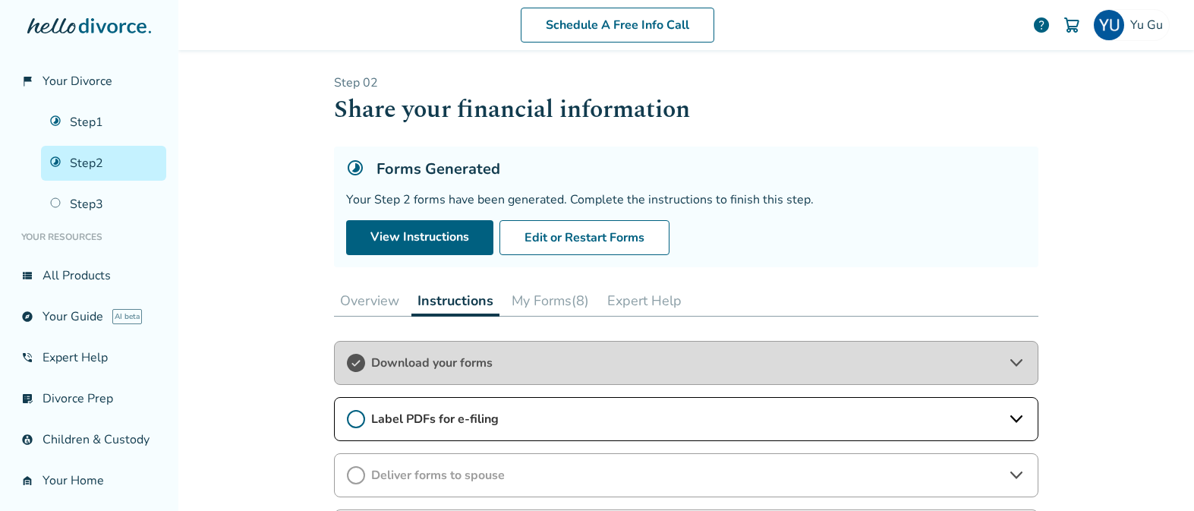
scroll to position [96, 0]
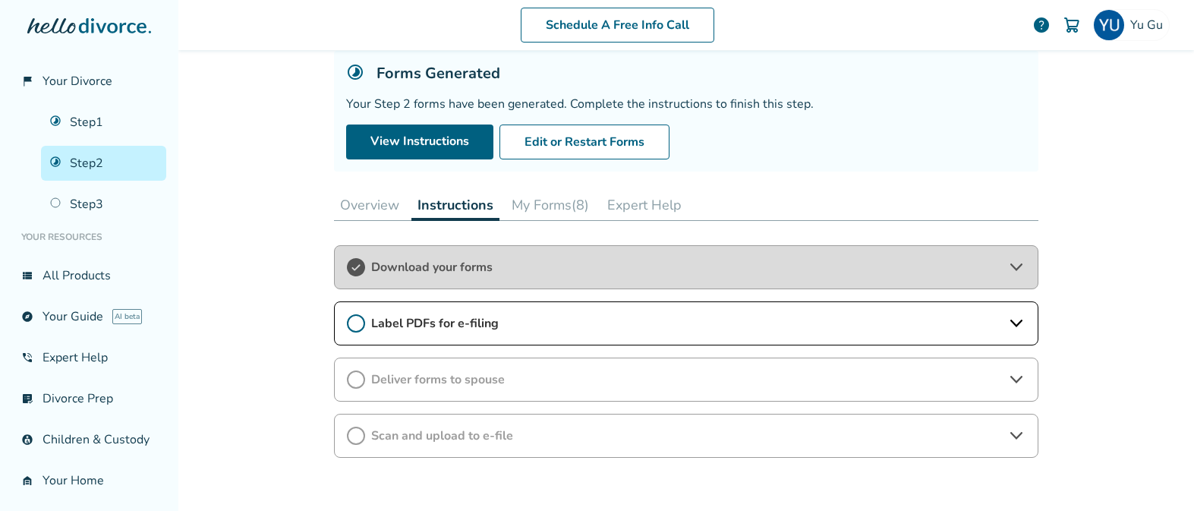
click at [579, 278] on div "Download your forms" at bounding box center [686, 267] width 705 height 44
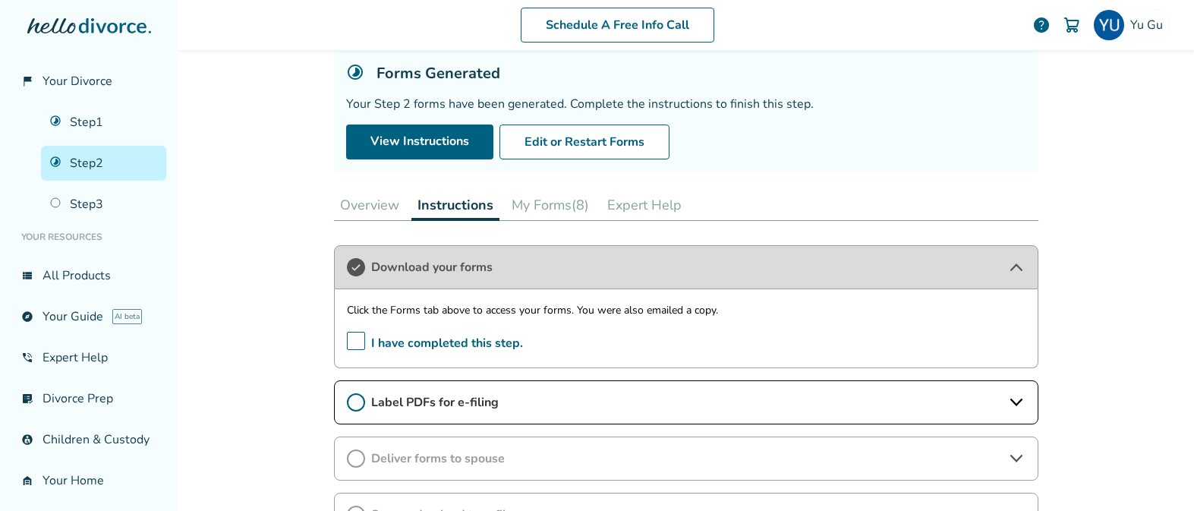
scroll to position [137, 0]
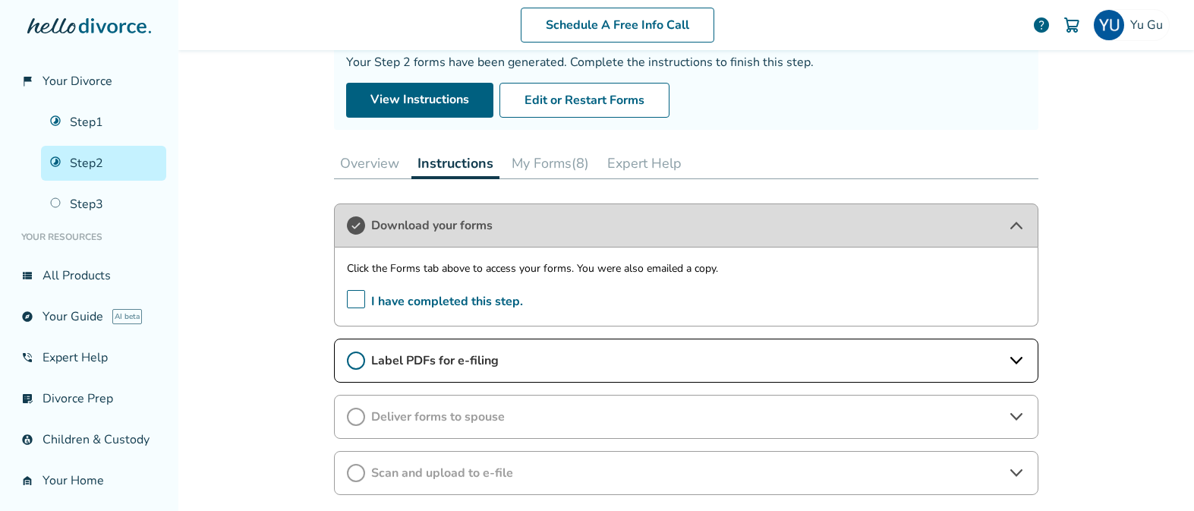
click at [539, 352] on span "Label PDFs for e-filing" at bounding box center [686, 360] width 630 height 17
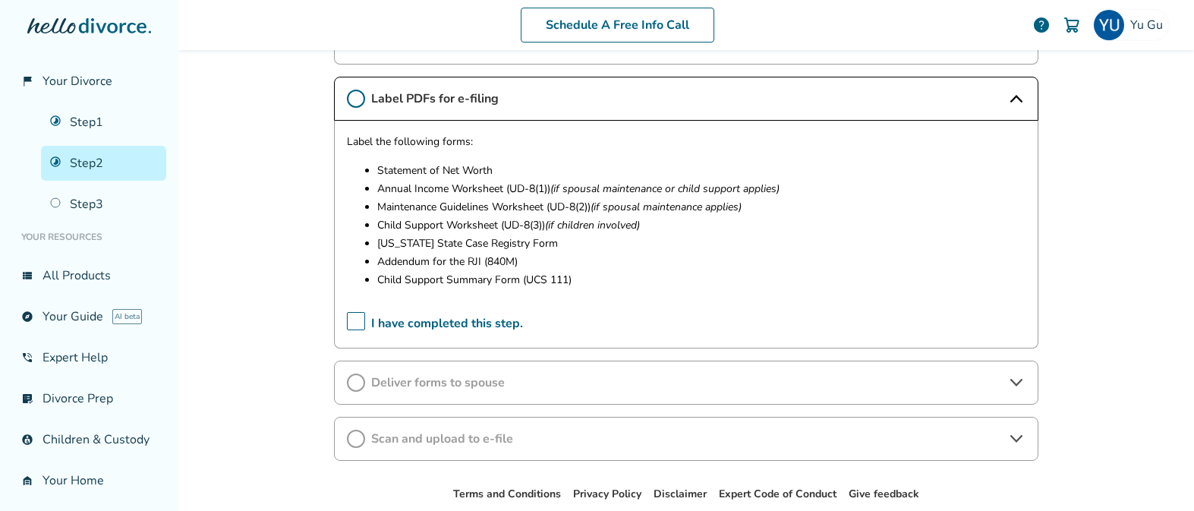
scroll to position [423, 0]
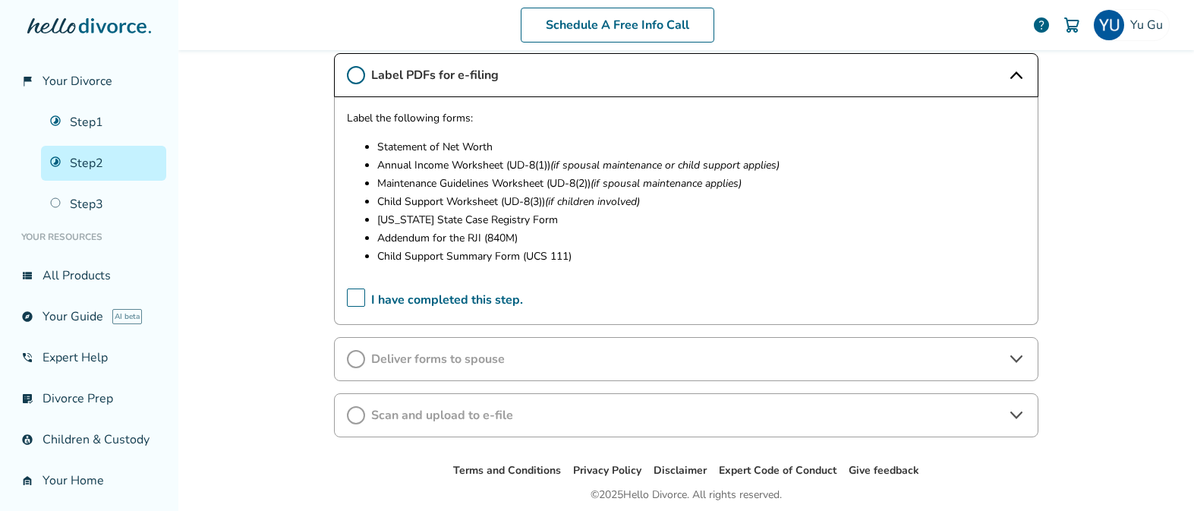
click at [541, 356] on span "Deliver forms to spouse" at bounding box center [686, 359] width 630 height 17
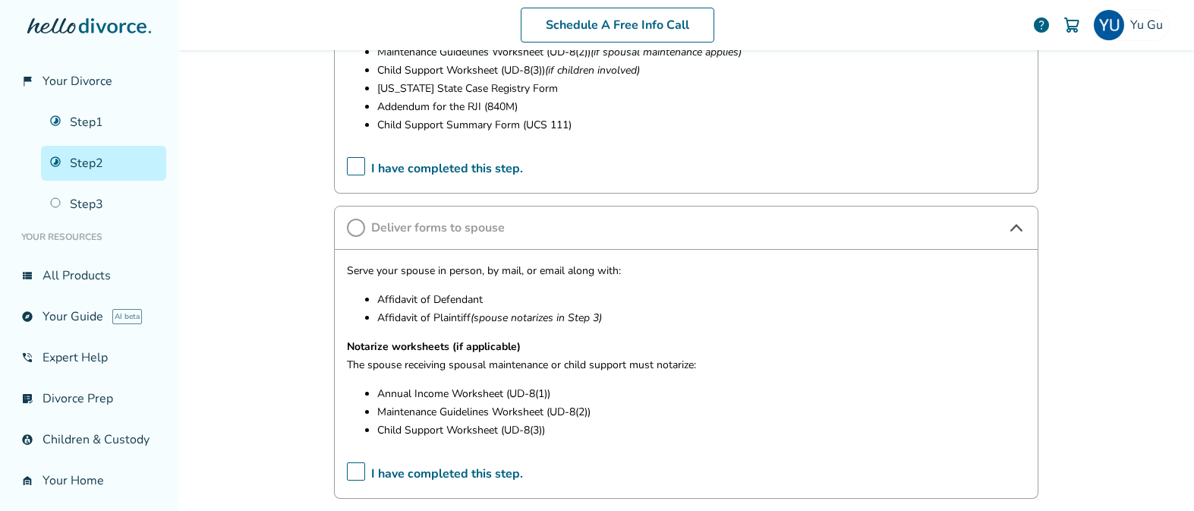
scroll to position [566, 0]
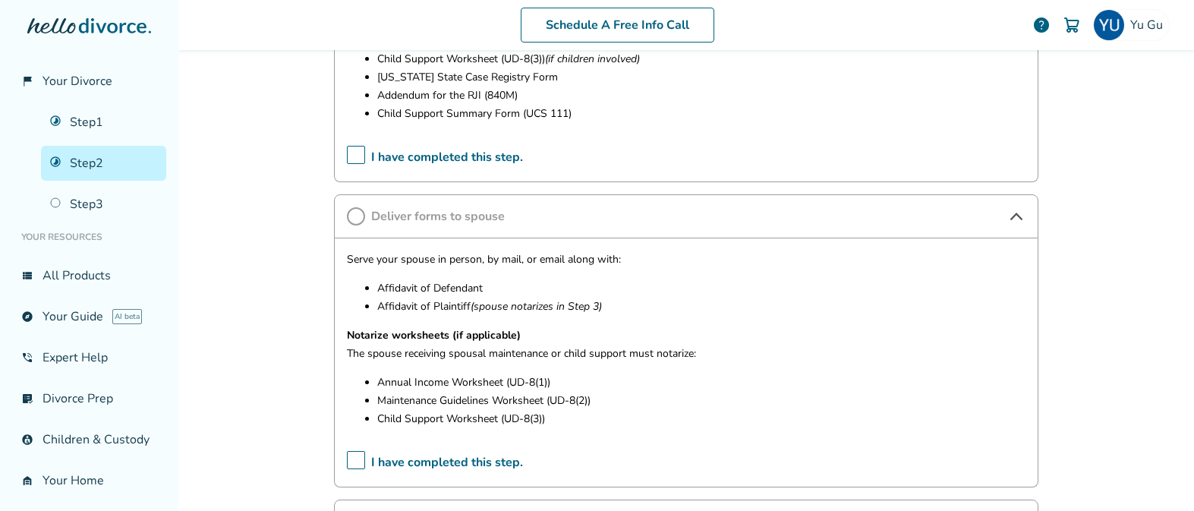
drag, startPoint x: 381, startPoint y: 382, endPoint x: 455, endPoint y: 384, distance: 73.7
click at [459, 385] on p "Annual Income Worksheet (UD-8(1))" at bounding box center [701, 383] width 648 height 18
drag, startPoint x: 380, startPoint y: 383, endPoint x: 469, endPoint y: 403, distance: 91.2
click at [466, 404] on ul "Annual Income Worksheet (UD-8(1)) Maintenance Guidelines Worksheet (UD-8(2)) Ch…" at bounding box center [686, 401] width 679 height 55
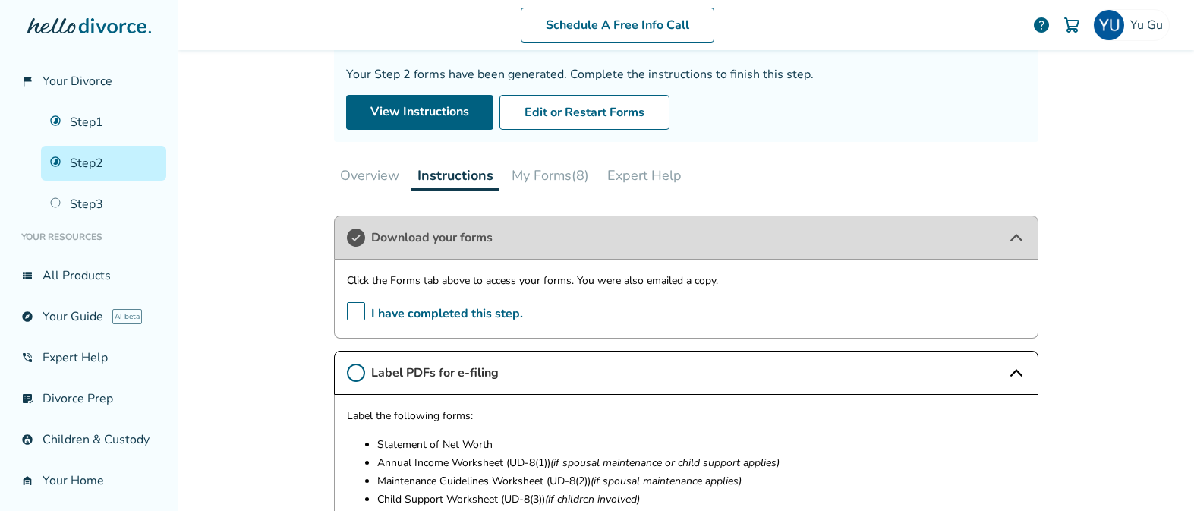
scroll to position [0, 0]
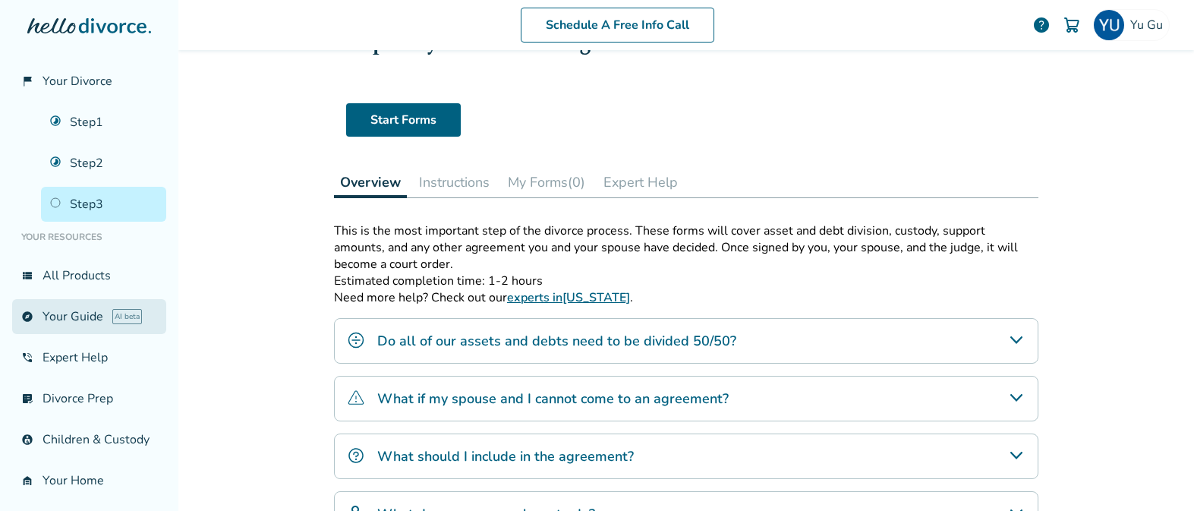
scroll to position [72, 0]
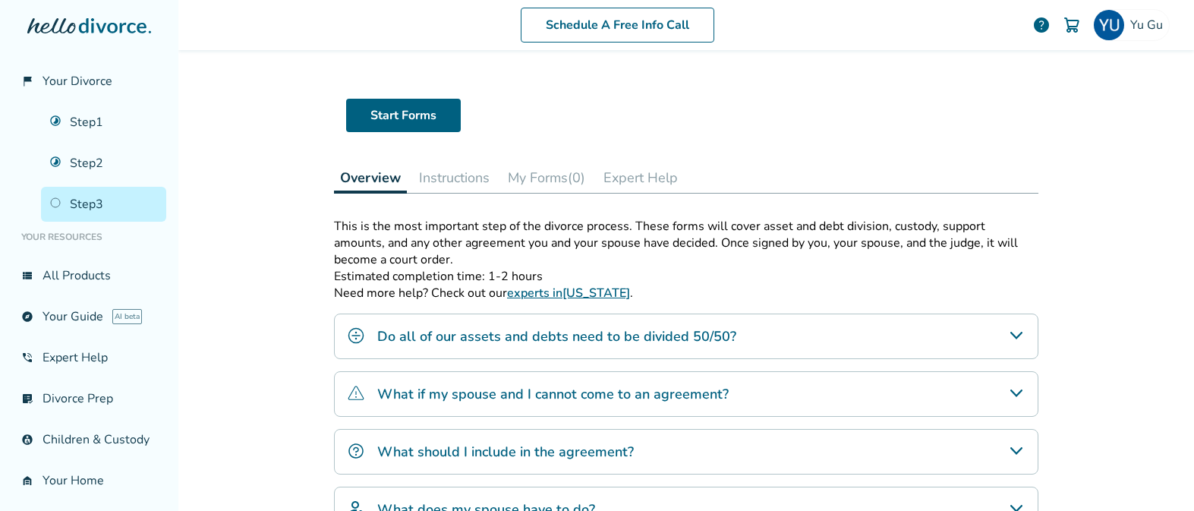
click at [452, 188] on button "Instructions" at bounding box center [454, 178] width 83 height 30
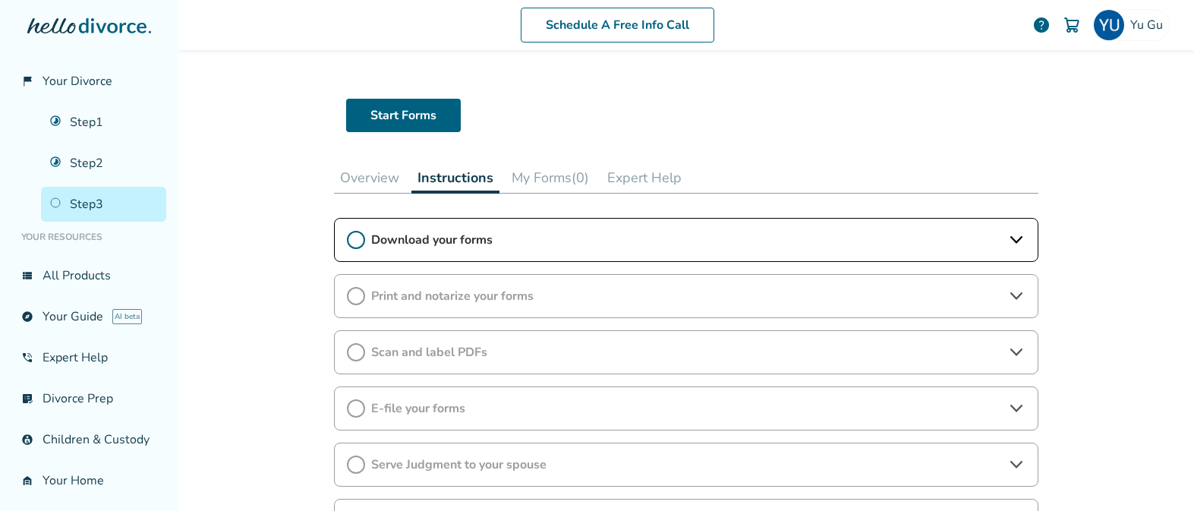
click at [522, 240] on span "Download your forms" at bounding box center [686, 240] width 630 height 17
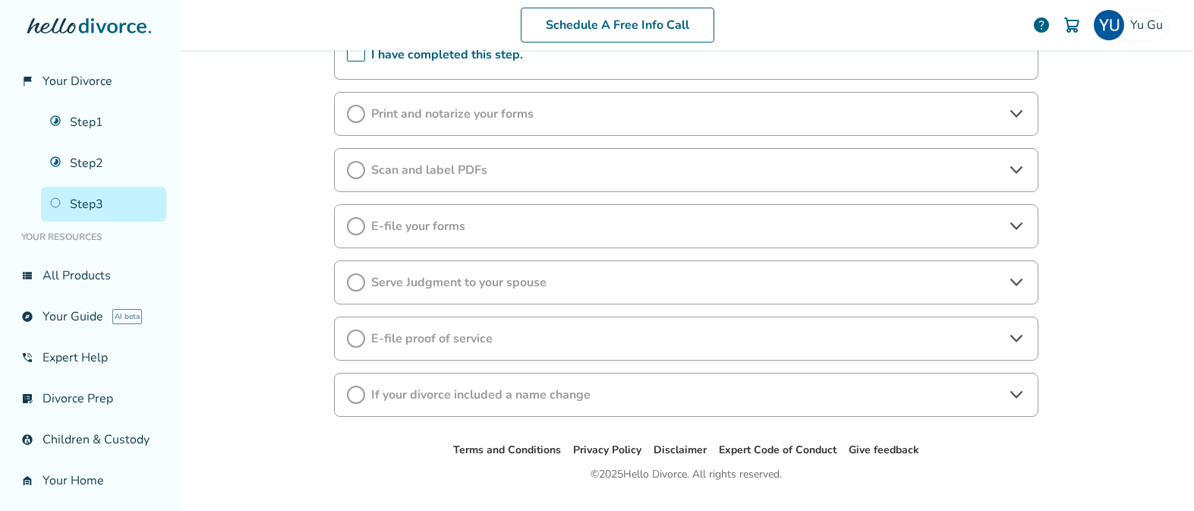
scroll to position [337, 0]
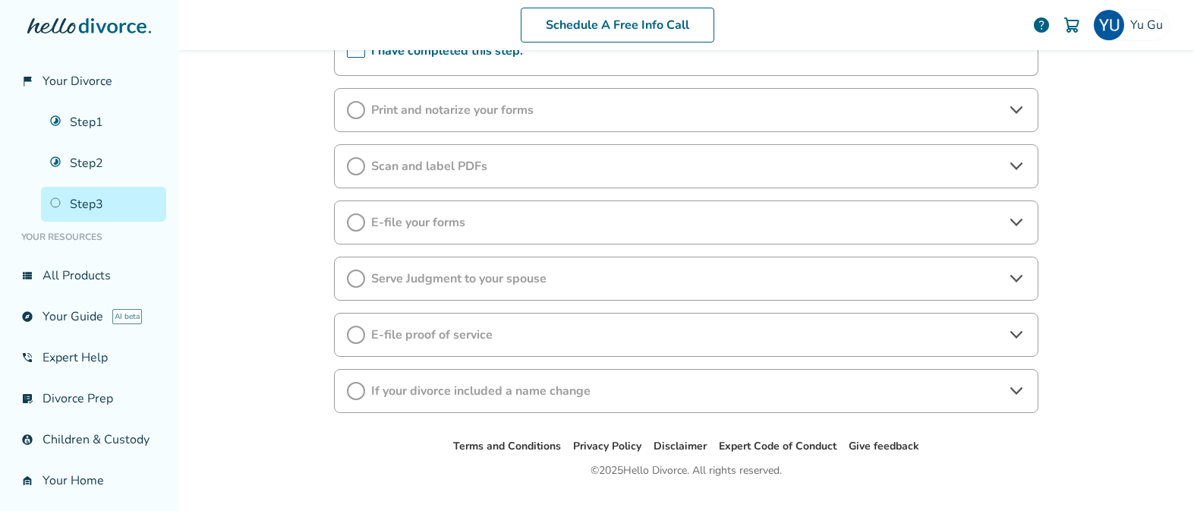
click at [529, 122] on div "Print and notarize your forms" at bounding box center [686, 110] width 705 height 44
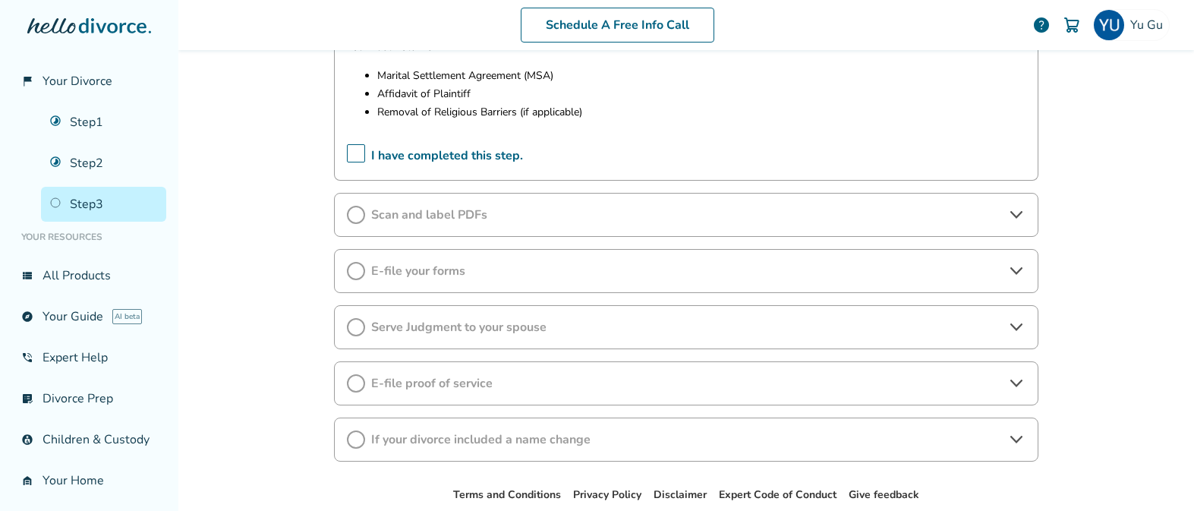
scroll to position [614, 0]
click at [576, 206] on span "Scan and label PDFs" at bounding box center [686, 214] width 630 height 17
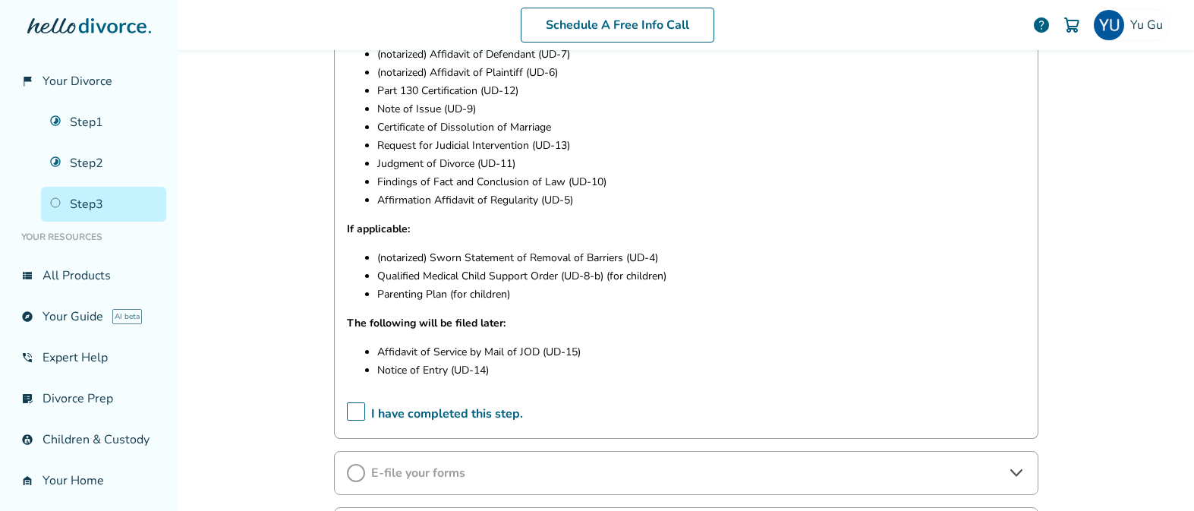
scroll to position [897, 0]
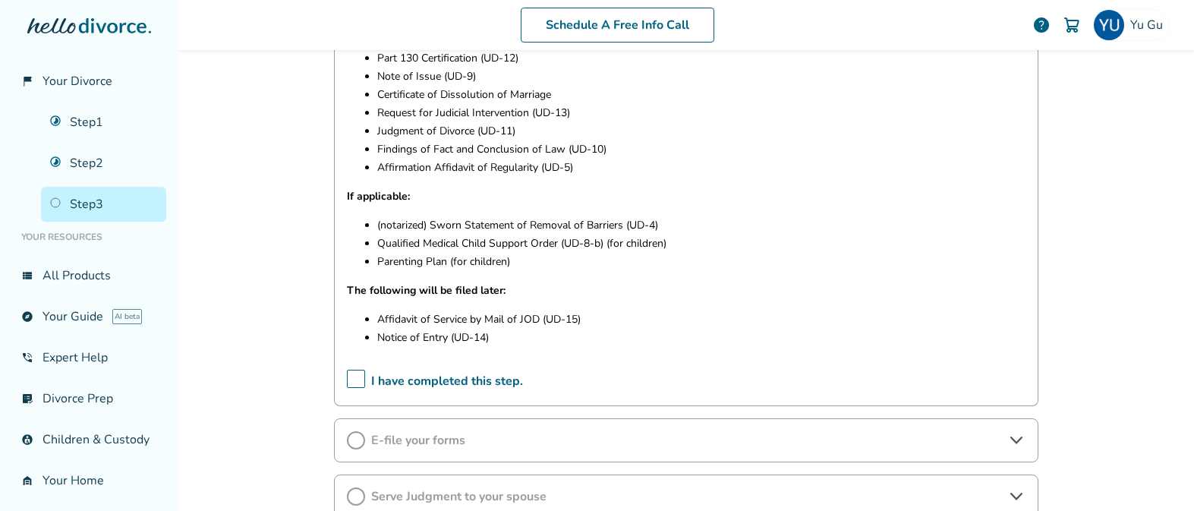
click at [493, 428] on div "E-file your forms" at bounding box center [686, 440] width 705 height 44
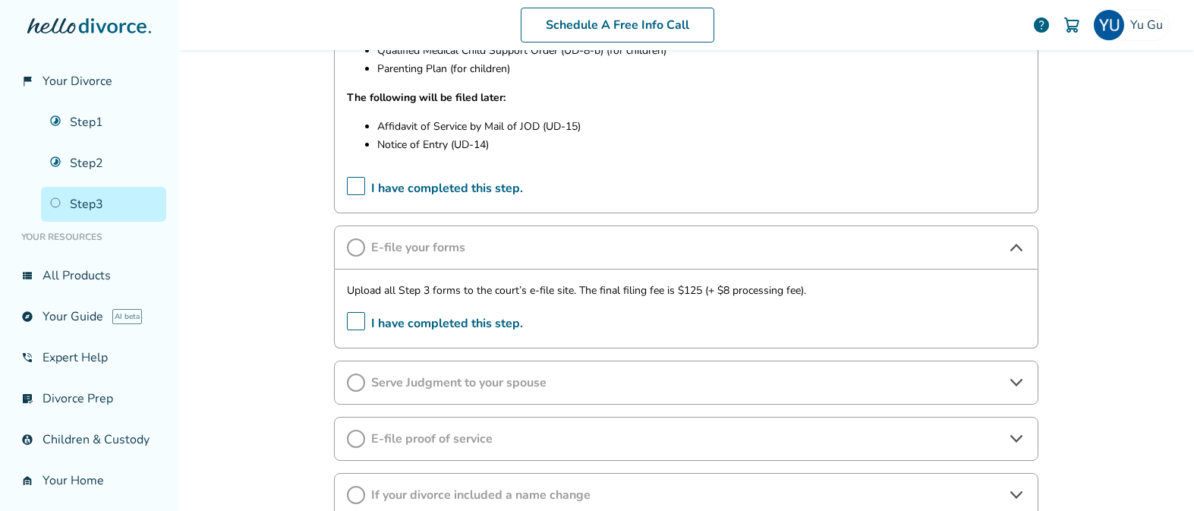
scroll to position [1086, 0]
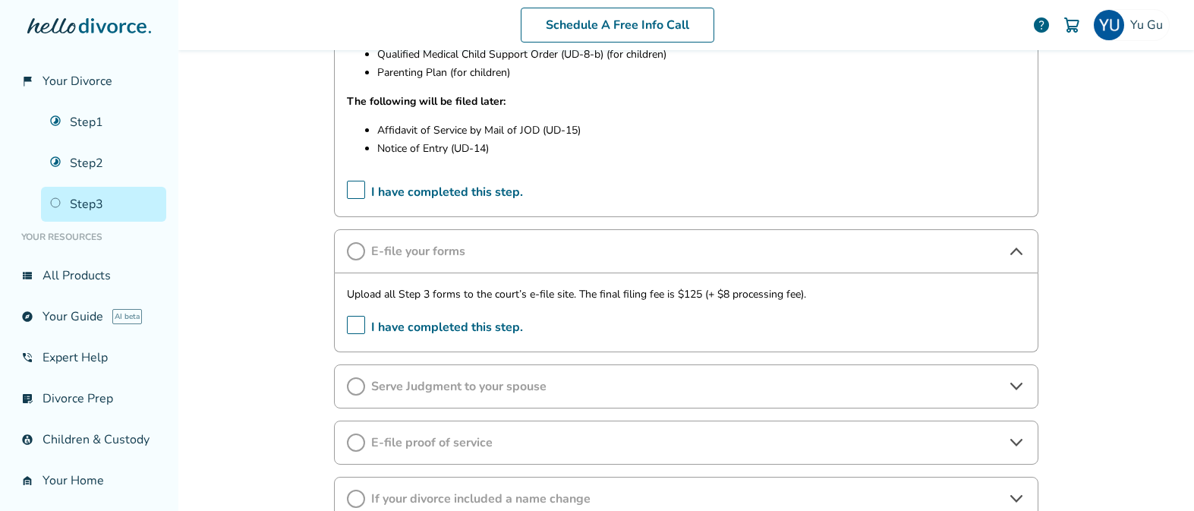
click at [505, 392] on span "Serve Judgment to your spouse" at bounding box center [686, 386] width 630 height 17
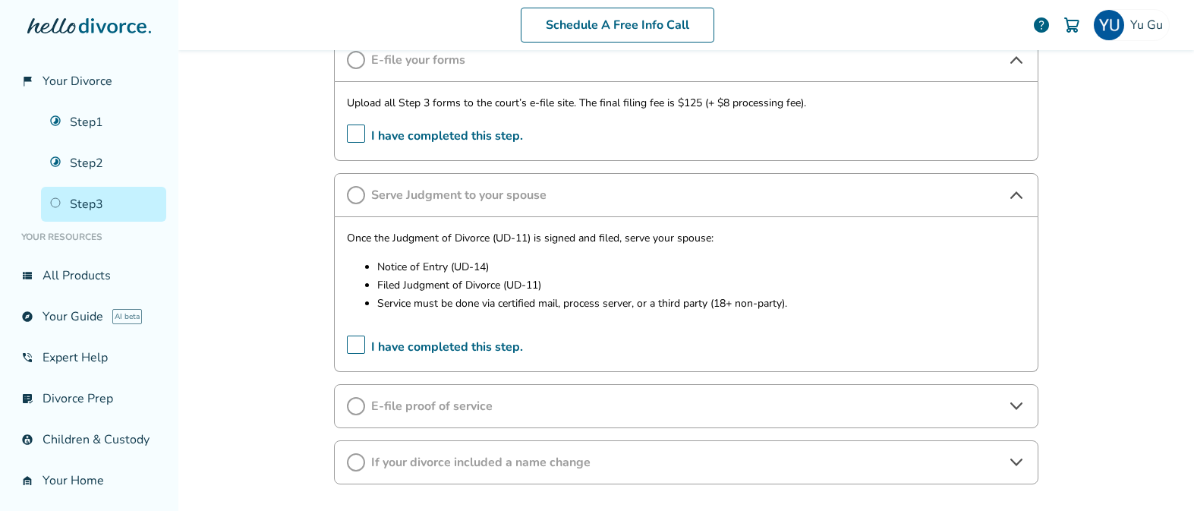
scroll to position [1283, 0]
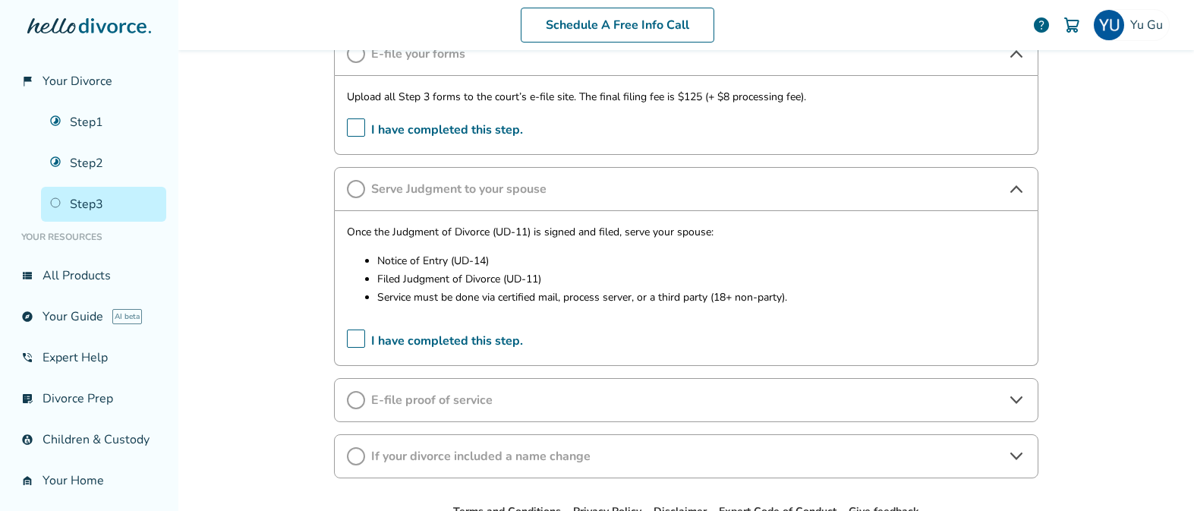
click at [481, 406] on span "E-file proof of service" at bounding box center [686, 400] width 630 height 17
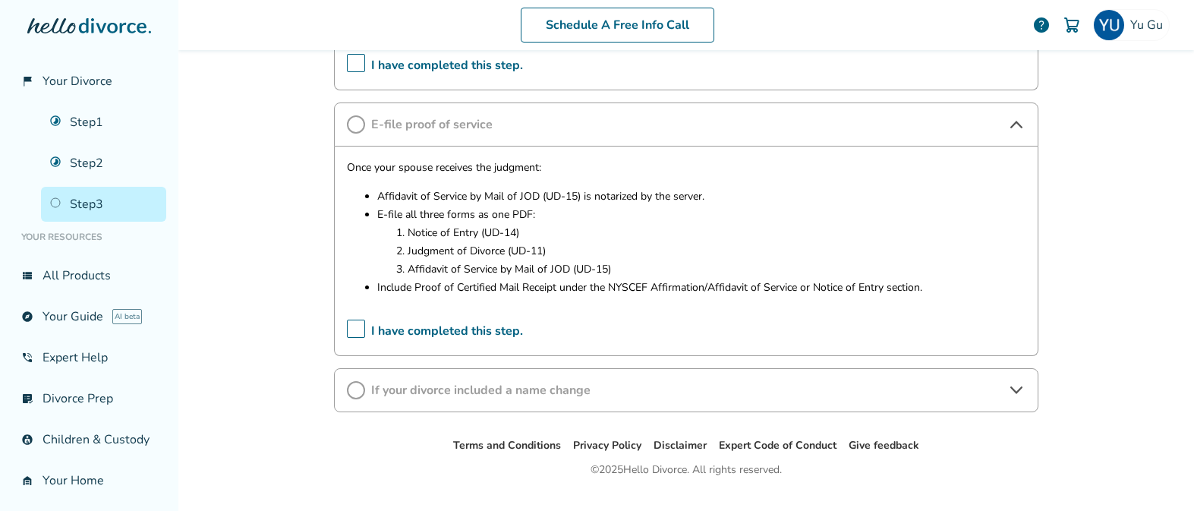
scroll to position [1562, 0]
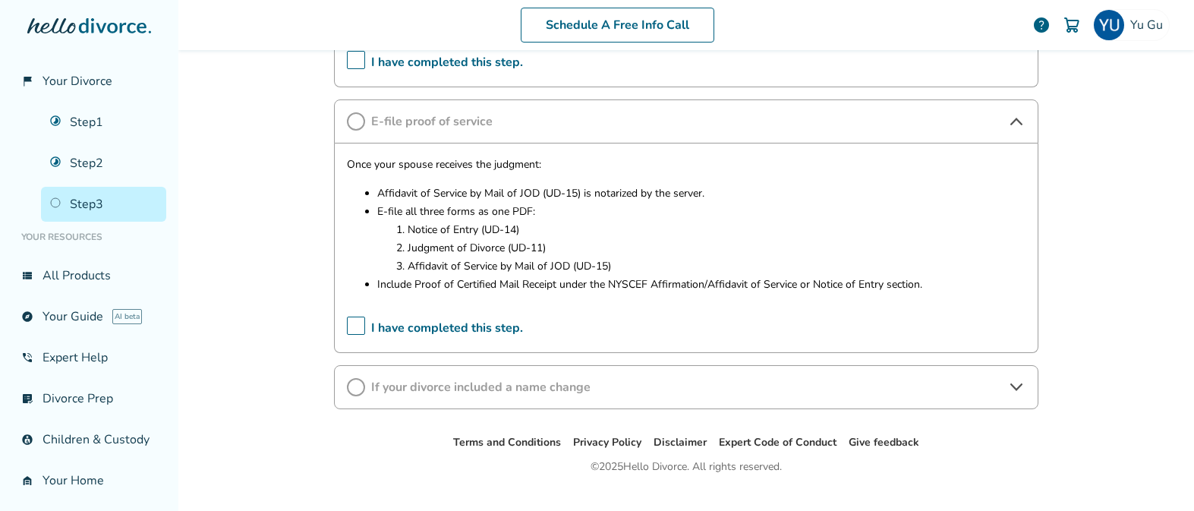
click at [491, 399] on div "If your divorce included a name change" at bounding box center [686, 387] width 705 height 44
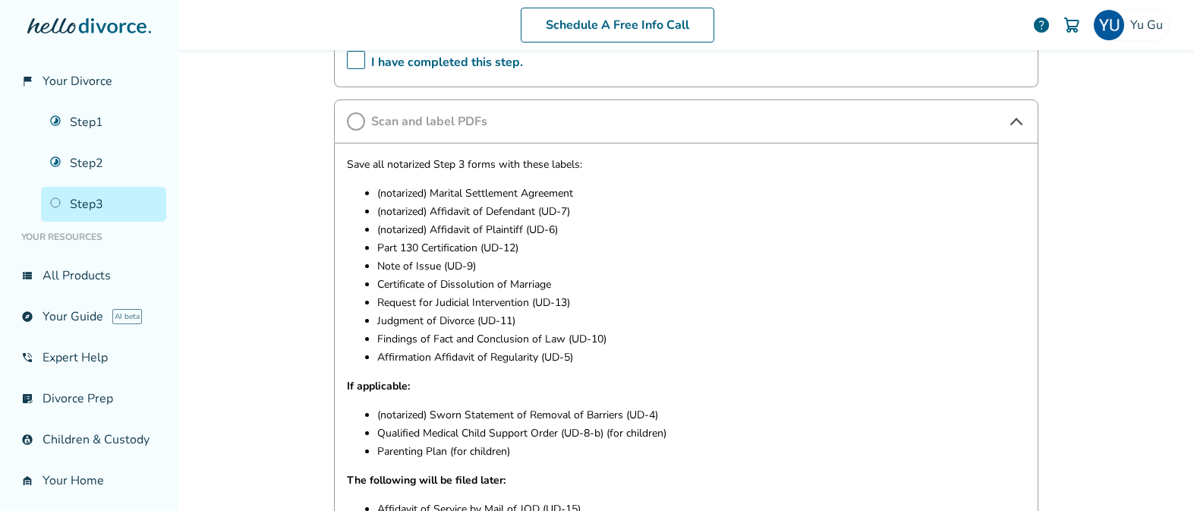
scroll to position [706, 0]
click at [91, 157] on link "Step 2" at bounding box center [103, 163] width 125 height 35
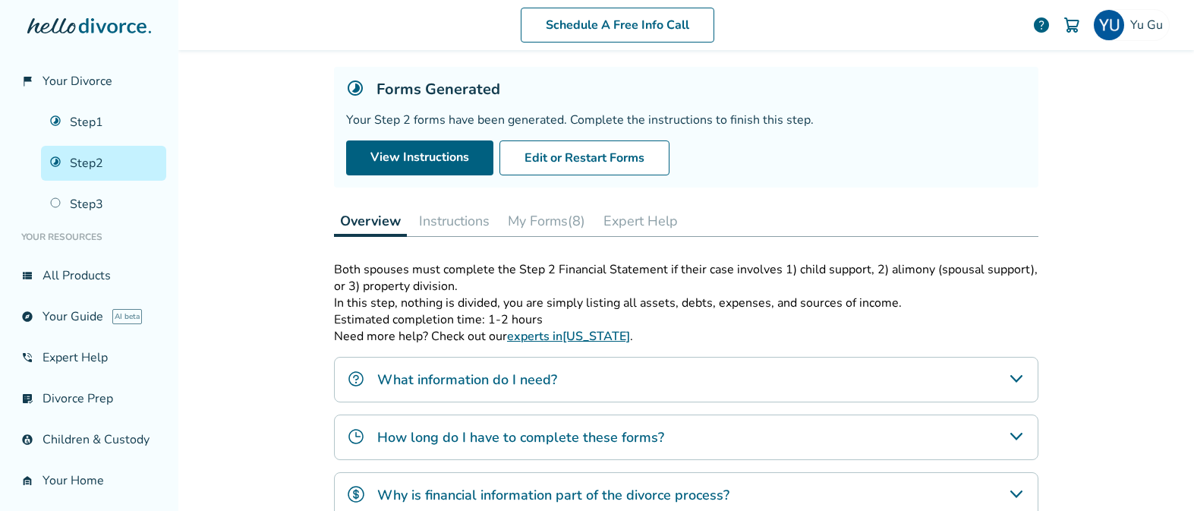
scroll to position [77, 0]
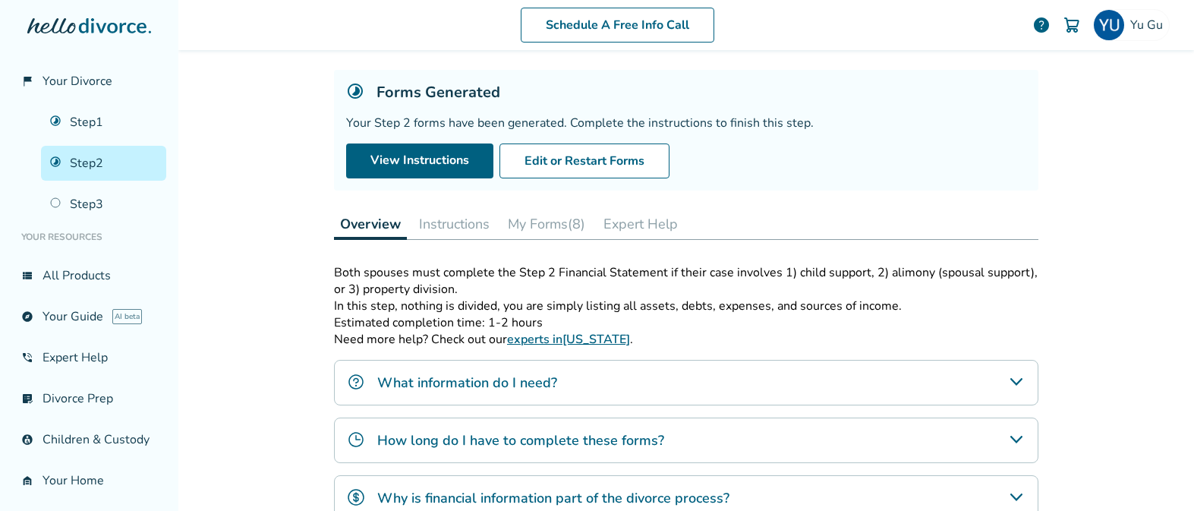
click at [551, 235] on button "My Forms (8)" at bounding box center [547, 224] width 90 height 30
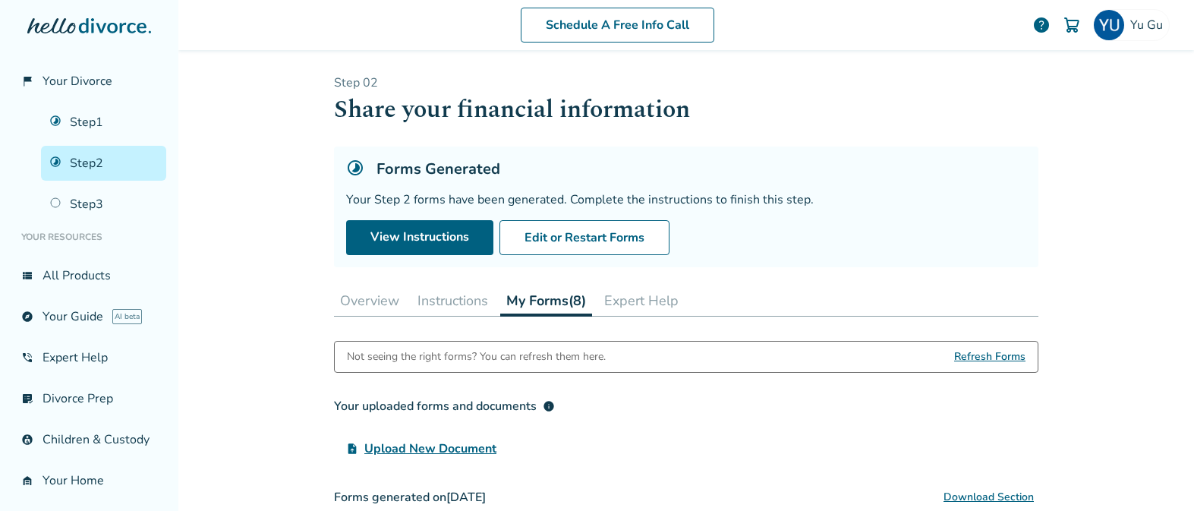
click at [446, 296] on button "Instructions" at bounding box center [453, 301] width 83 height 30
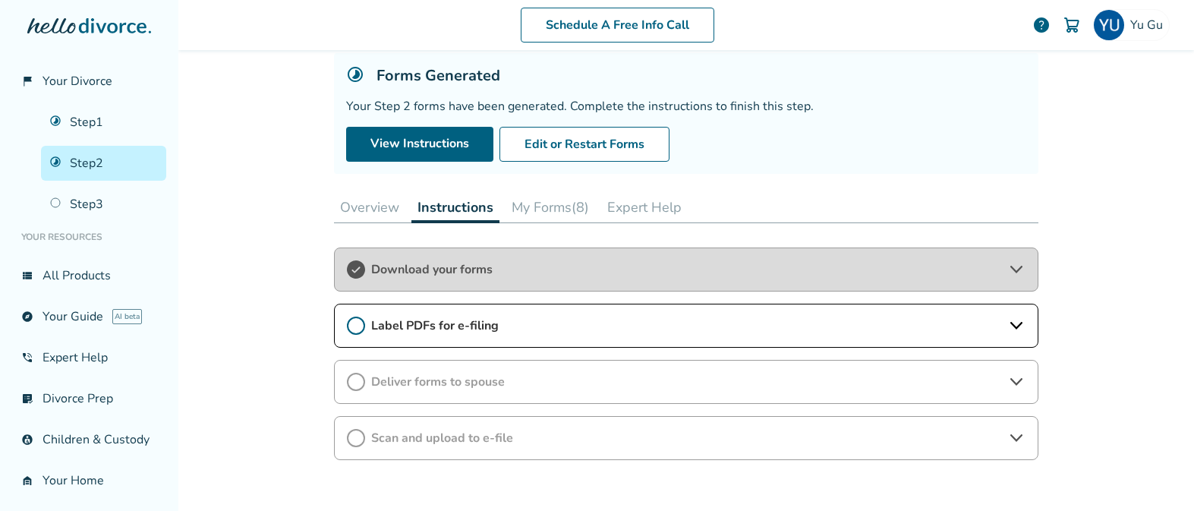
scroll to position [124, 0]
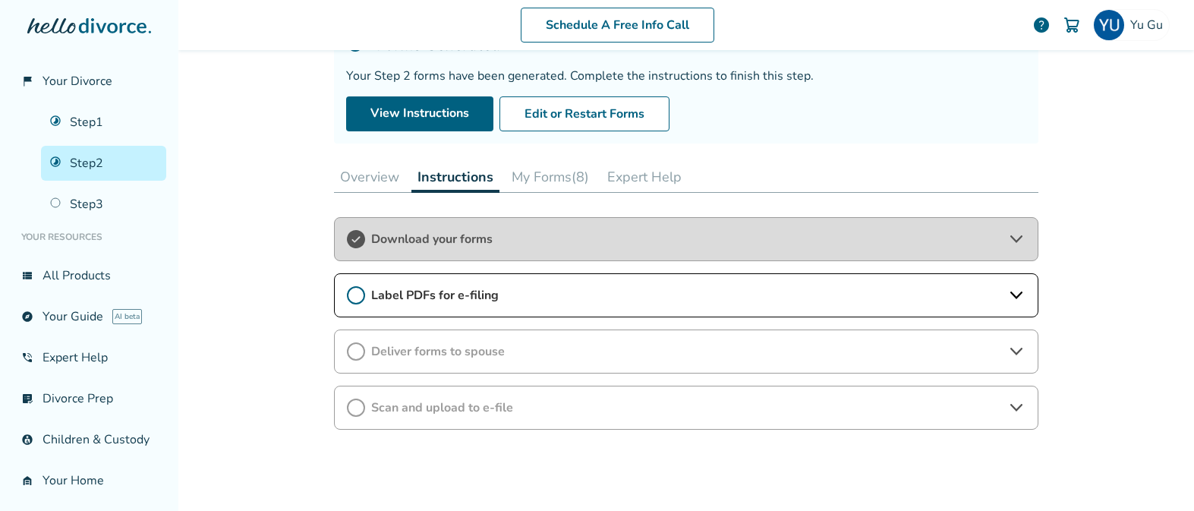
click at [409, 345] on span "Deliver forms to spouse" at bounding box center [686, 351] width 630 height 17
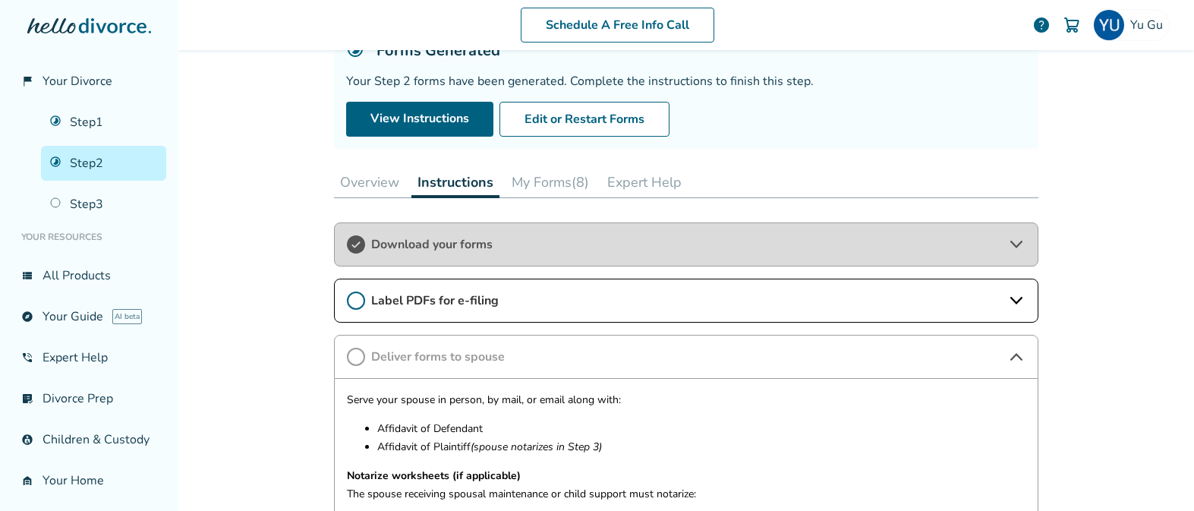
scroll to position [0, 0]
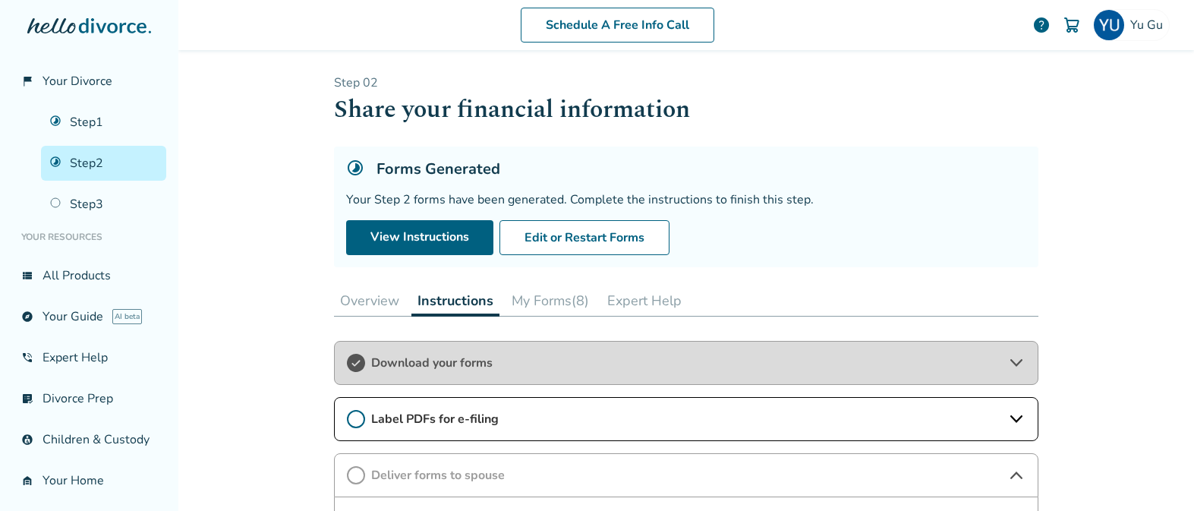
click at [531, 301] on button "My Forms (8)" at bounding box center [551, 301] width 90 height 30
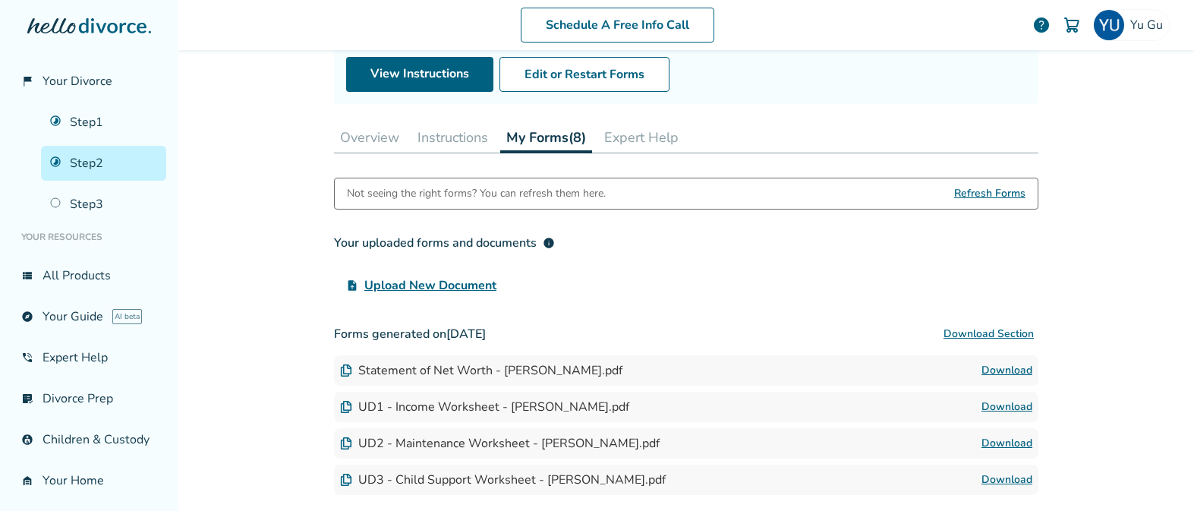
scroll to position [144, 0]
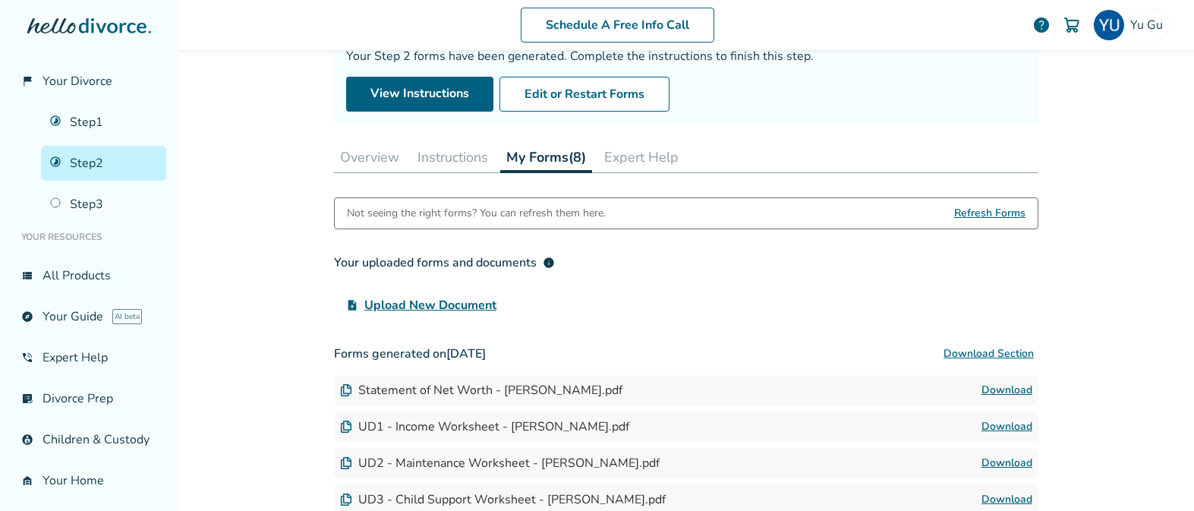
click at [449, 164] on button "Instructions" at bounding box center [453, 157] width 83 height 30
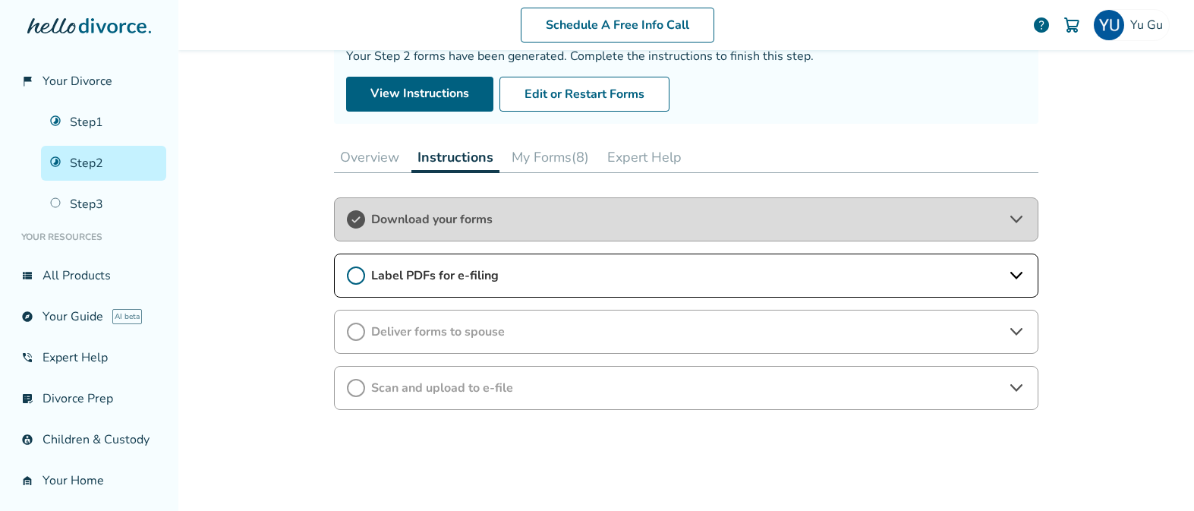
click at [392, 159] on button "Overview" at bounding box center [369, 157] width 71 height 30
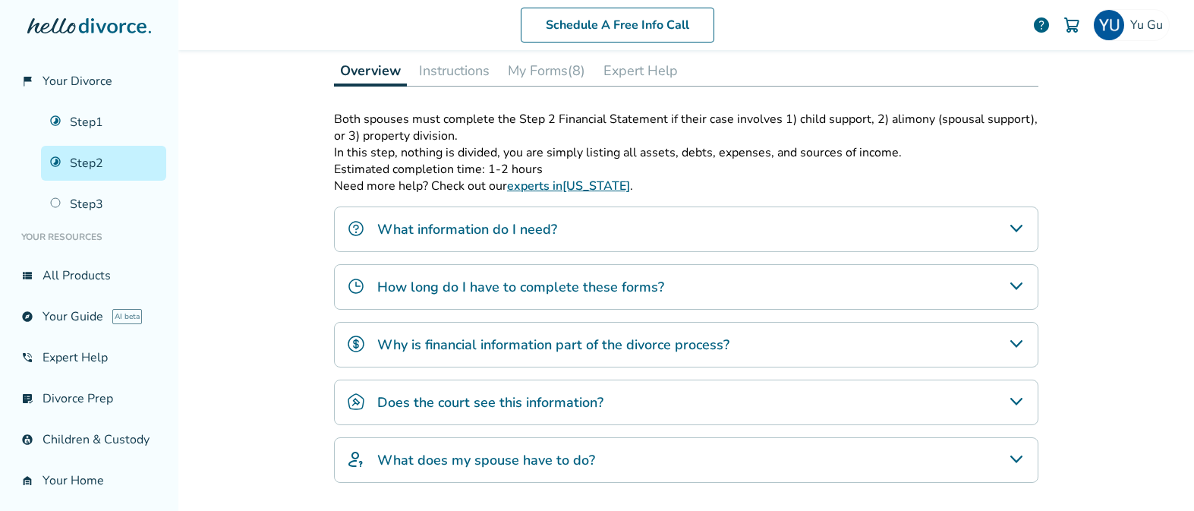
scroll to position [231, 0]
click at [469, 80] on button "Instructions" at bounding box center [454, 70] width 83 height 30
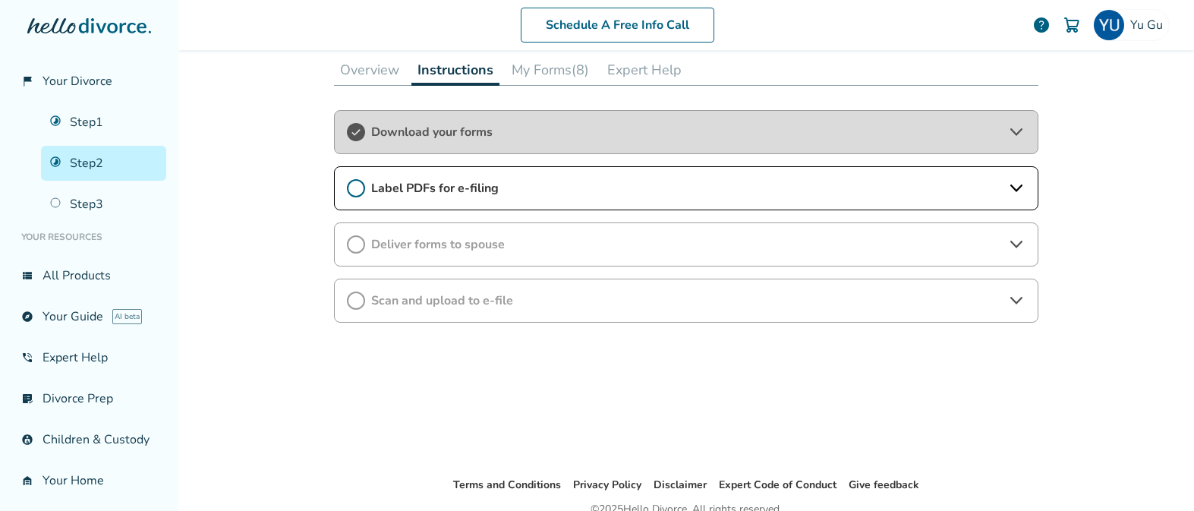
scroll to position [238, 0]
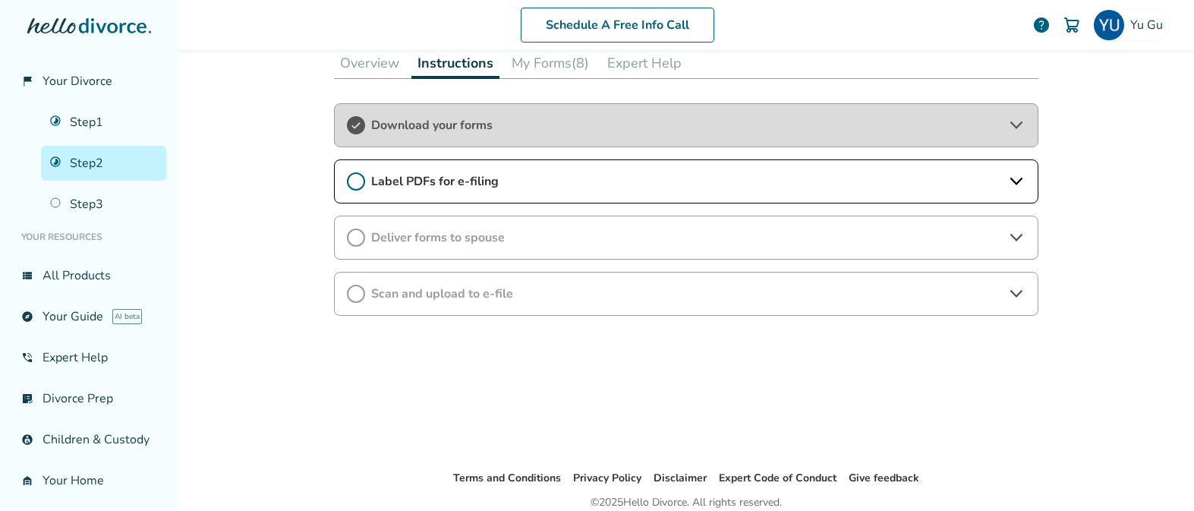
click at [479, 196] on div "Label PDFs for e-filing" at bounding box center [686, 181] width 705 height 44
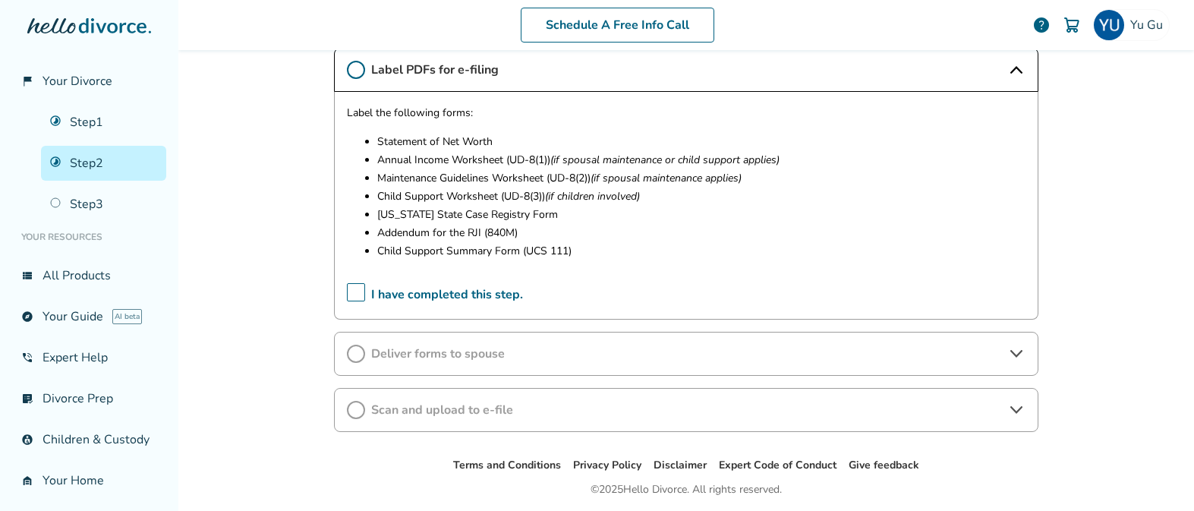
scroll to position [356, 0]
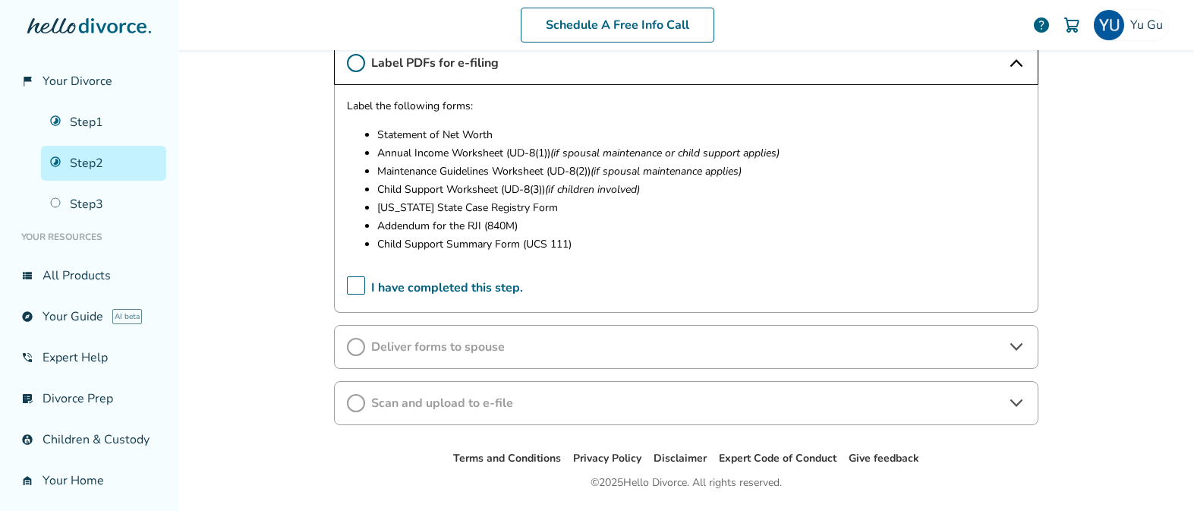
click at [497, 330] on div "Deliver forms to spouse" at bounding box center [686, 347] width 705 height 44
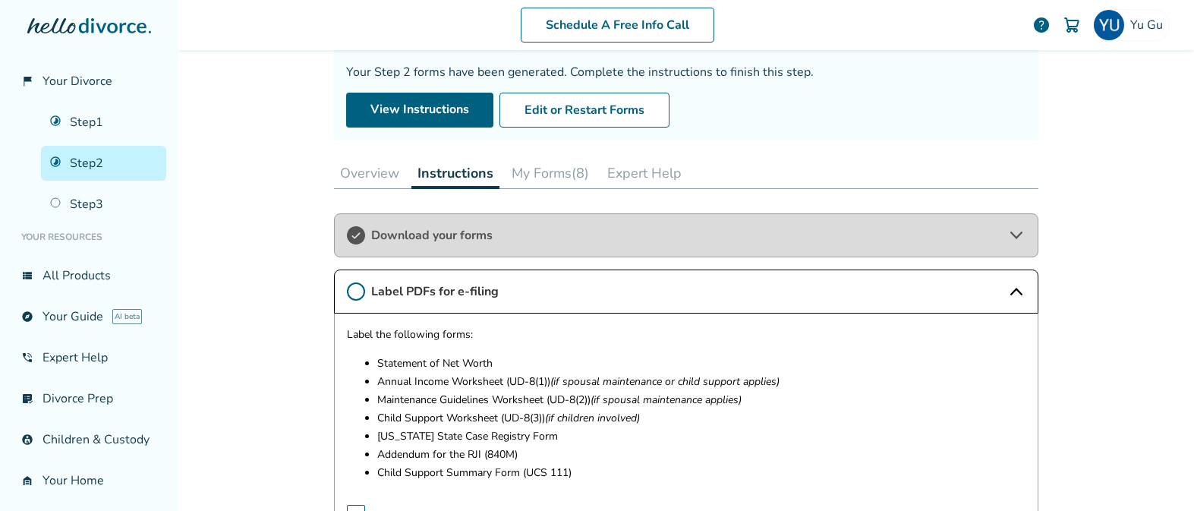
scroll to position [96, 0]
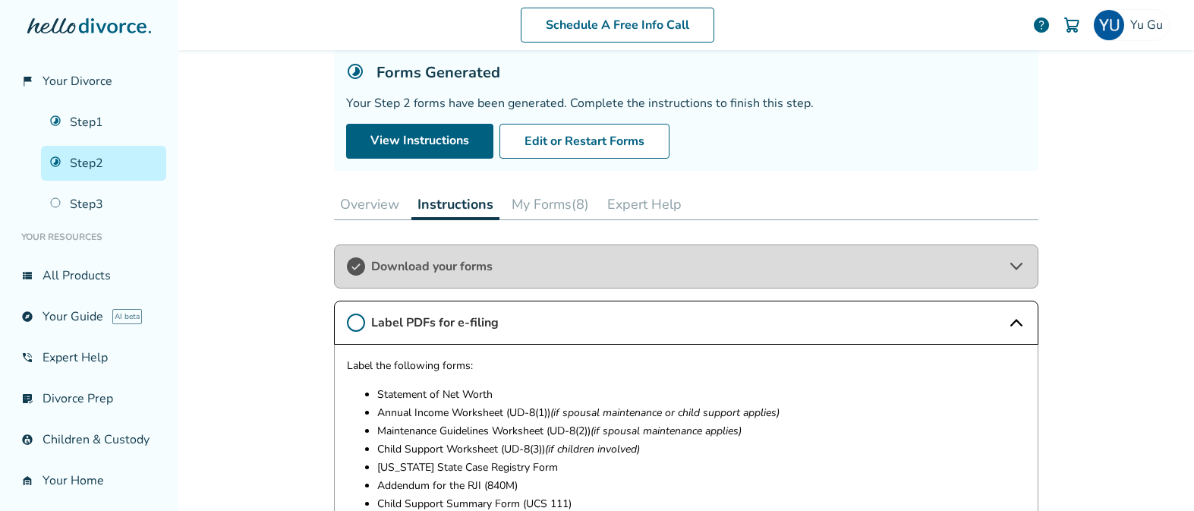
click at [545, 206] on button "My Forms (8)" at bounding box center [551, 204] width 90 height 30
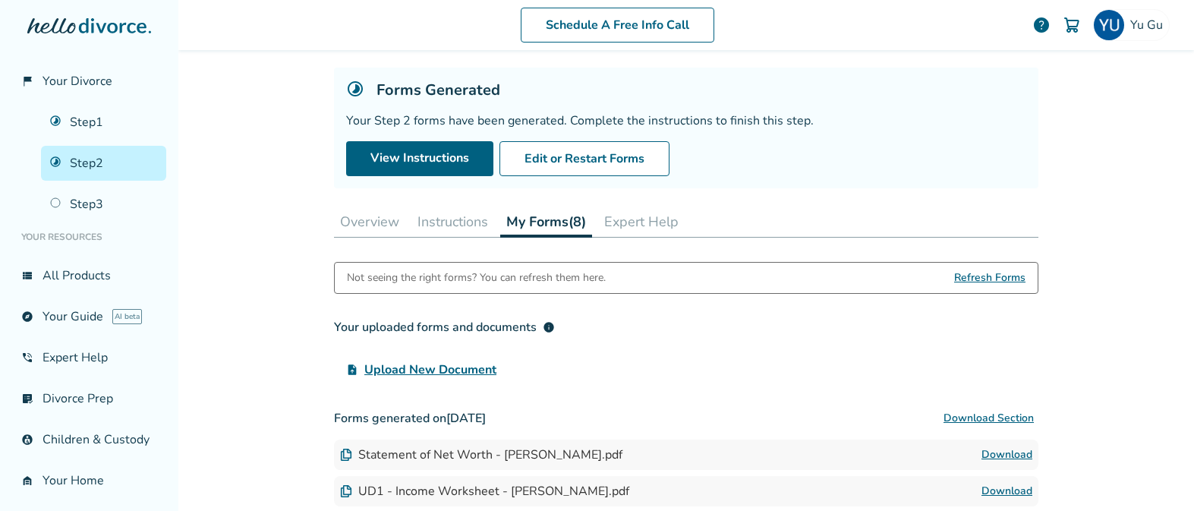
scroll to position [78, 0]
click at [421, 226] on button "Instructions" at bounding box center [453, 222] width 83 height 30
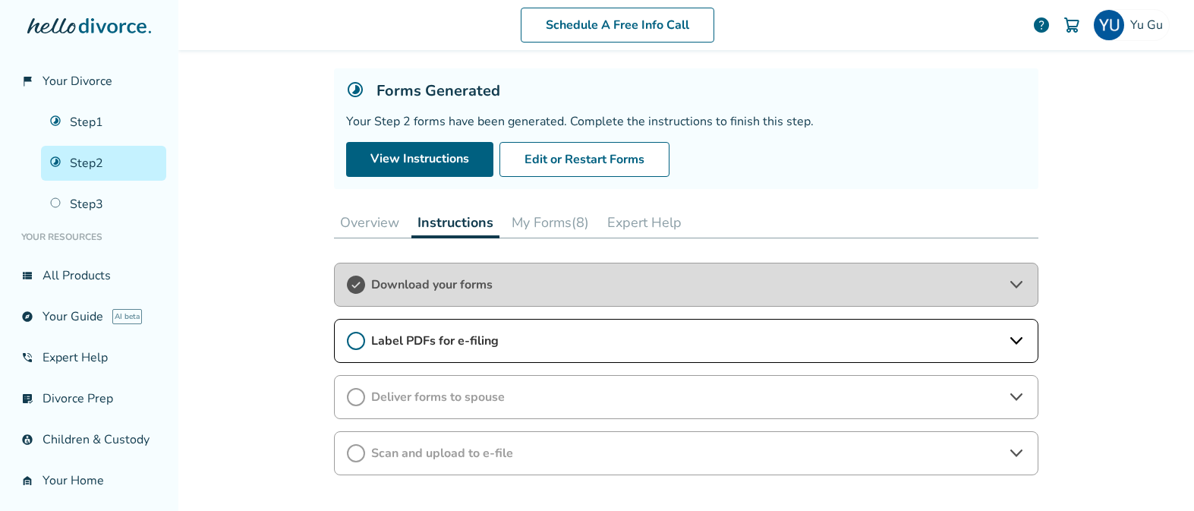
click at [380, 222] on button "Overview" at bounding box center [369, 222] width 71 height 30
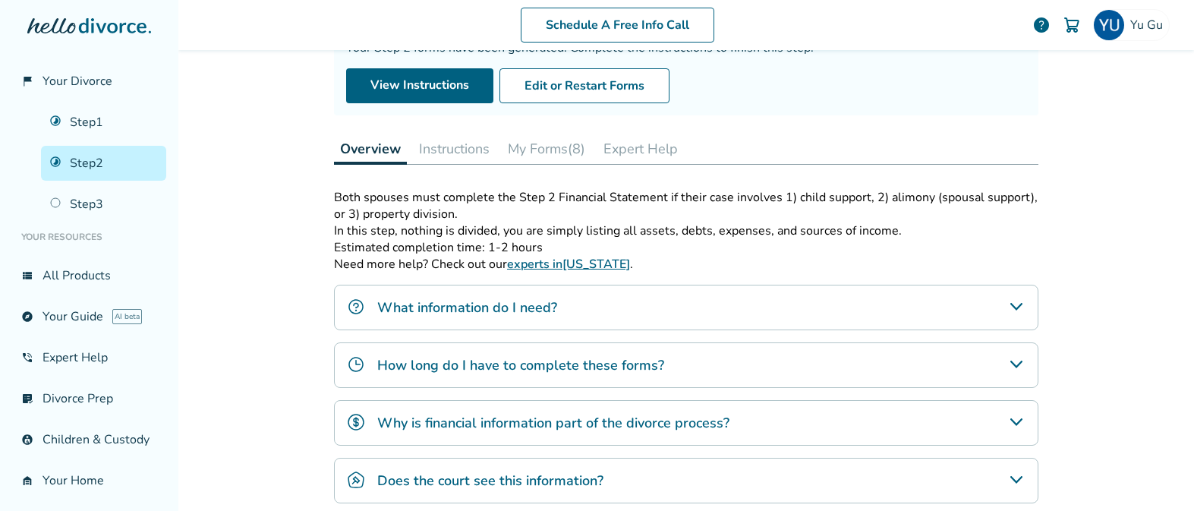
scroll to position [144, 0]
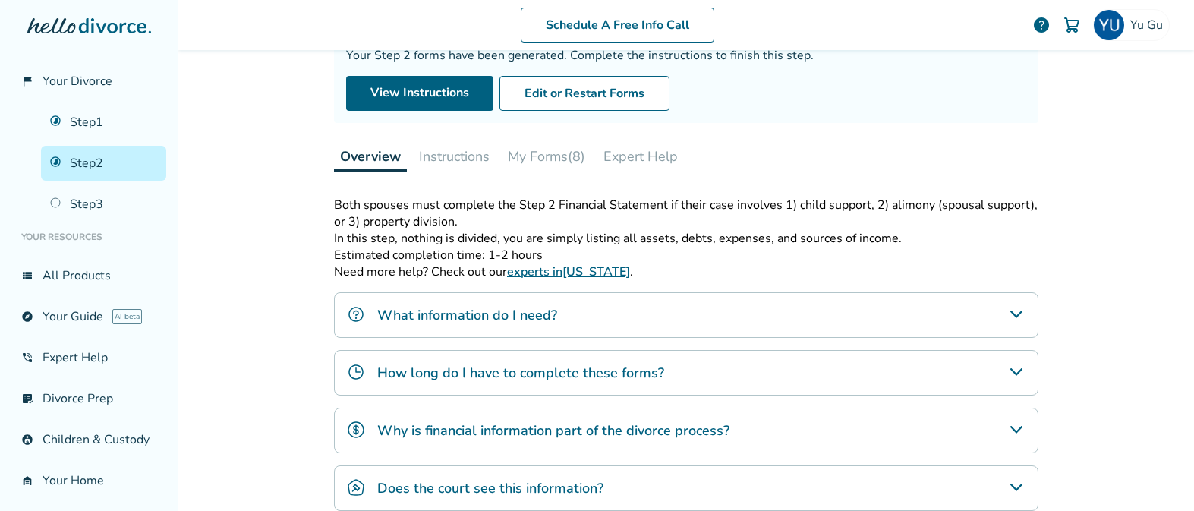
click at [456, 165] on button "Instructions" at bounding box center [454, 156] width 83 height 30
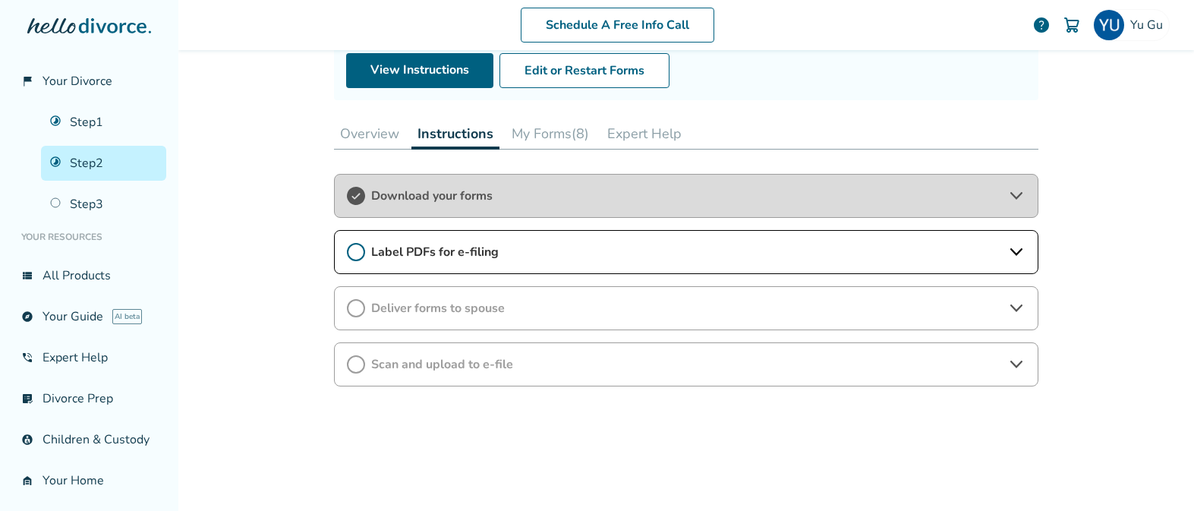
scroll to position [192, 0]
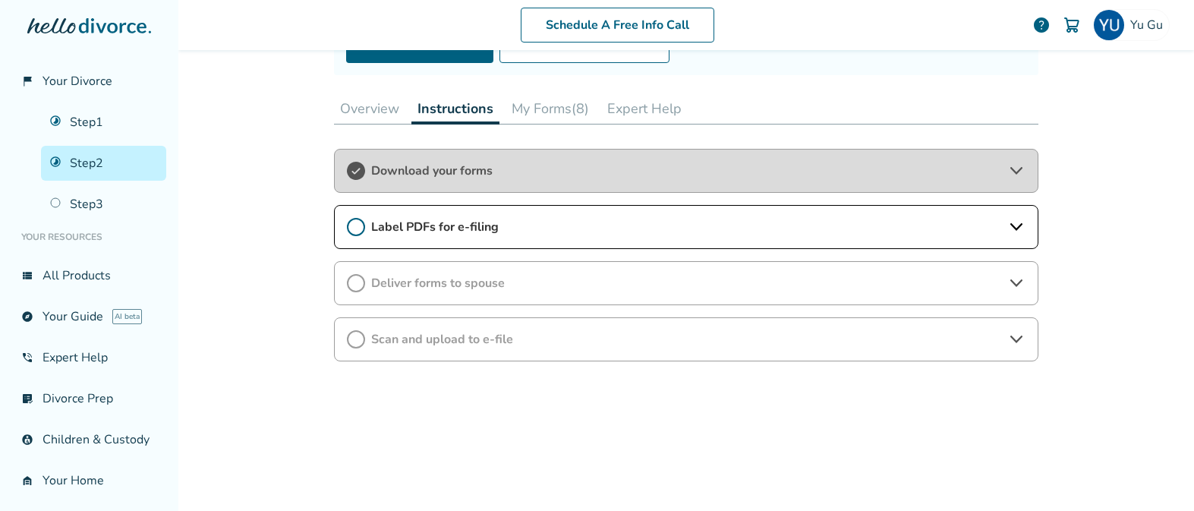
click at [475, 222] on span "Label PDFs for e-filing" at bounding box center [686, 227] width 630 height 17
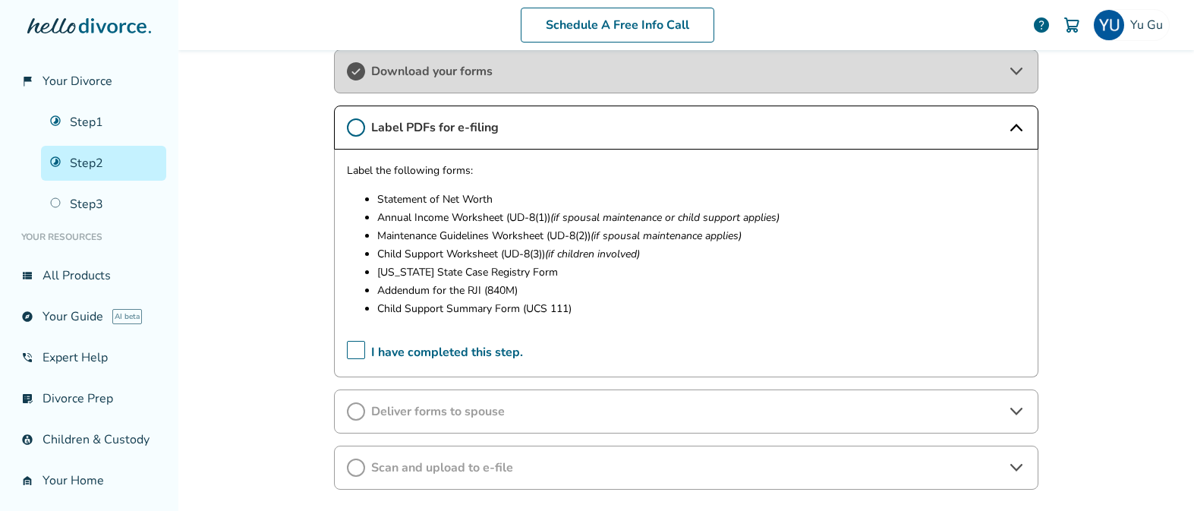
scroll to position [400, 0]
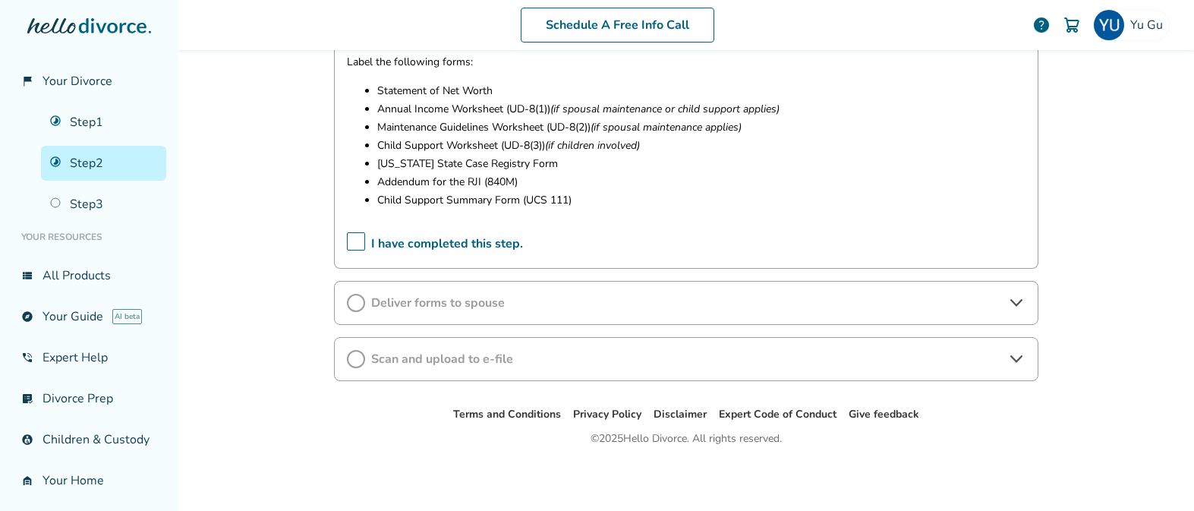
click at [486, 305] on span "Deliver forms to spouse" at bounding box center [686, 303] width 630 height 17
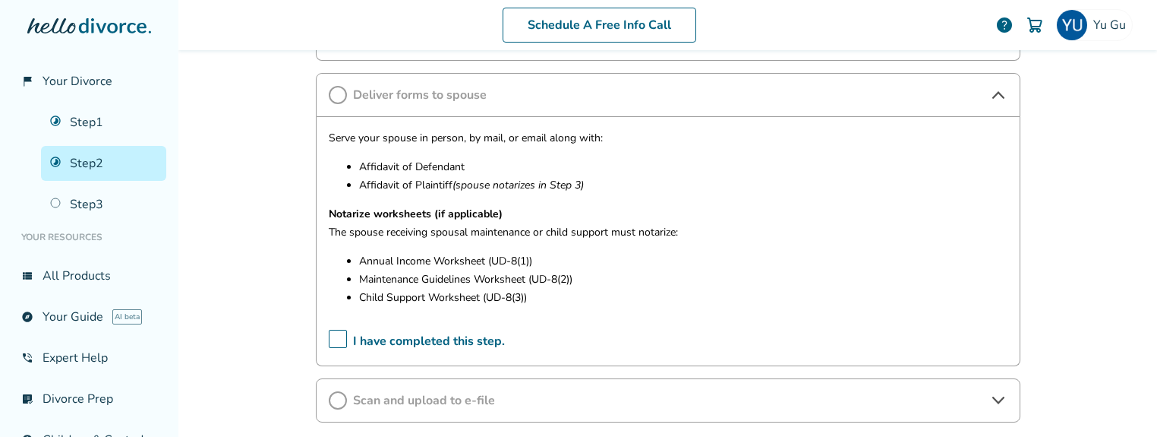
scroll to position [610, 0]
click at [551, 398] on span "Scan and upload to e-file" at bounding box center [668, 398] width 630 height 17
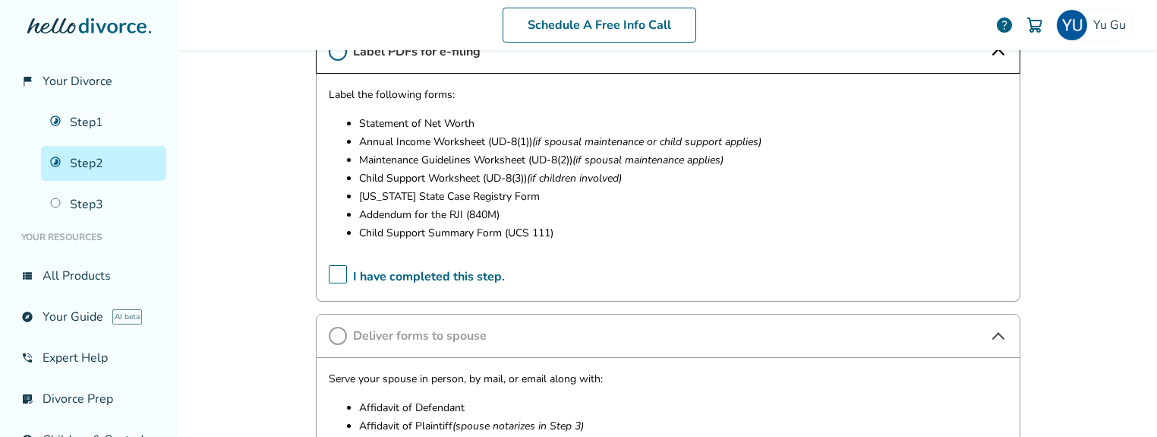
scroll to position [367, 0]
click at [94, 190] on link "Step 3" at bounding box center [103, 204] width 125 height 35
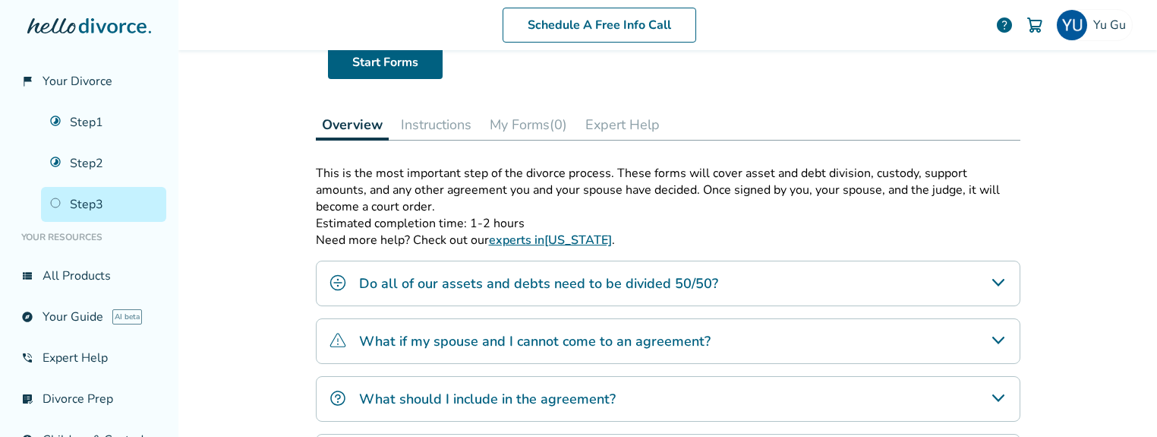
scroll to position [134, 0]
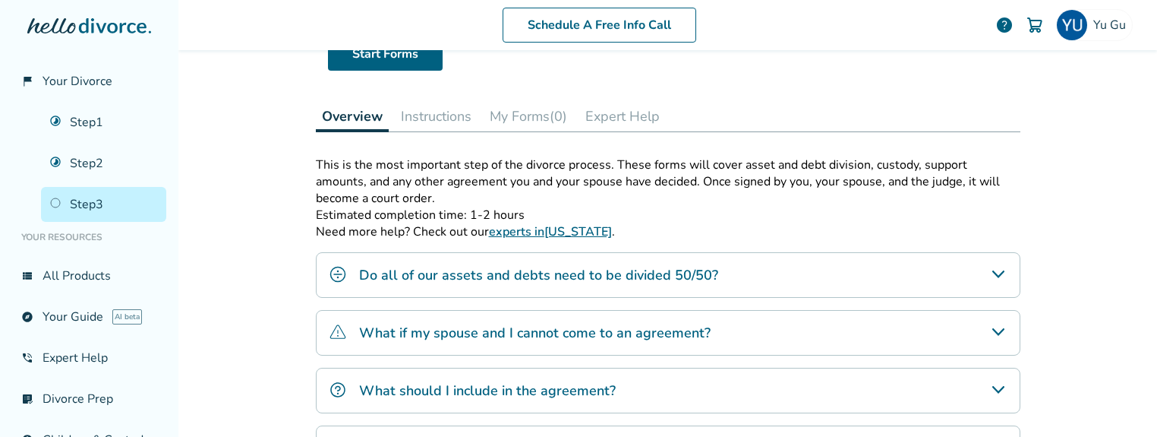
click at [424, 118] on button "Instructions" at bounding box center [436, 116] width 83 height 30
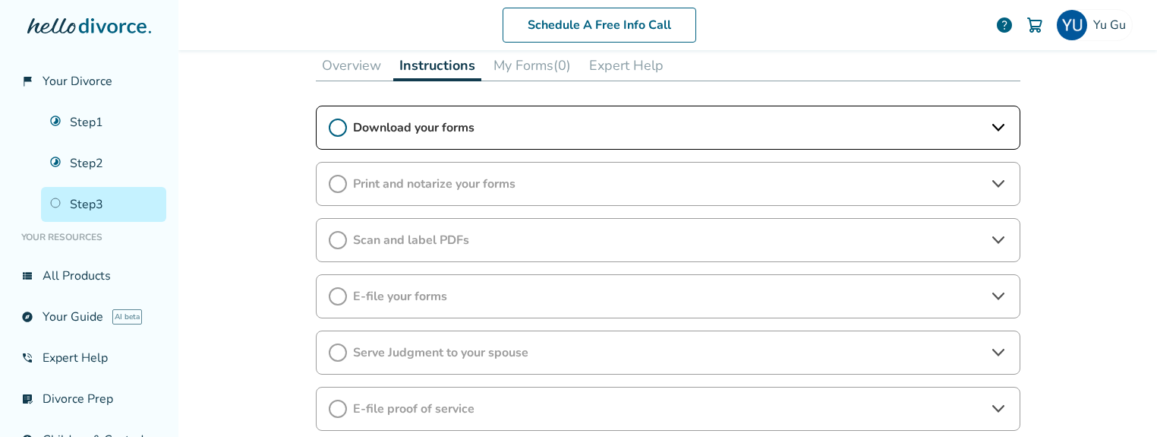
scroll to position [200, 0]
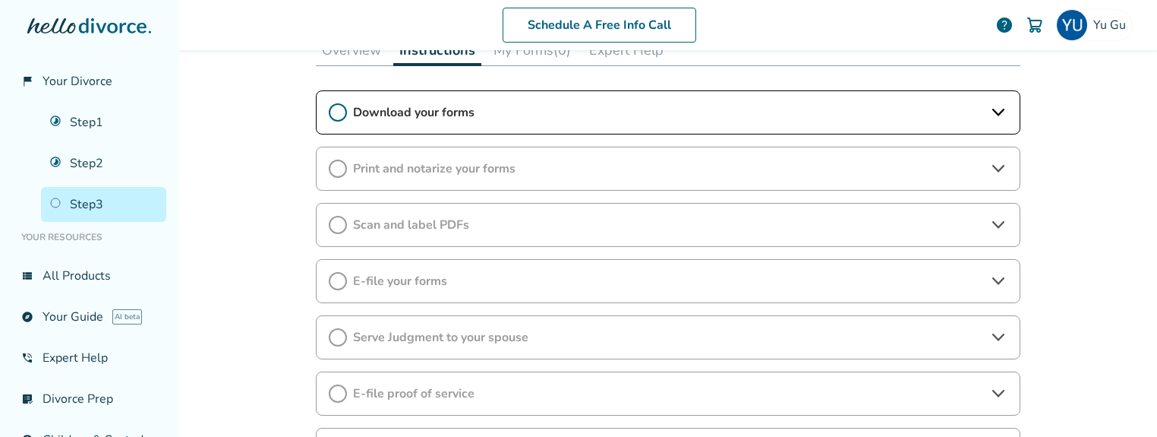
click at [493, 106] on span "Download your forms" at bounding box center [668, 112] width 630 height 17
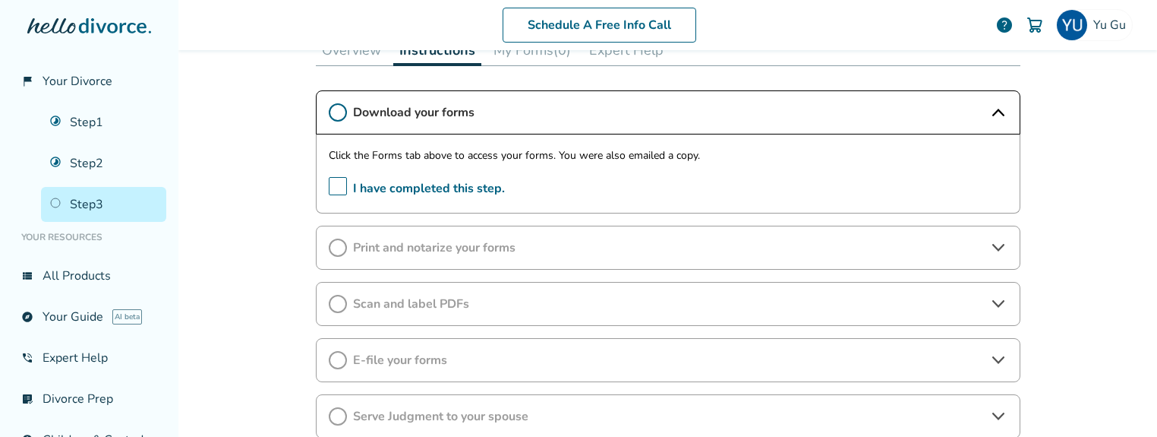
click at [456, 245] on span "Print and notarize your forms" at bounding box center [668, 247] width 630 height 17
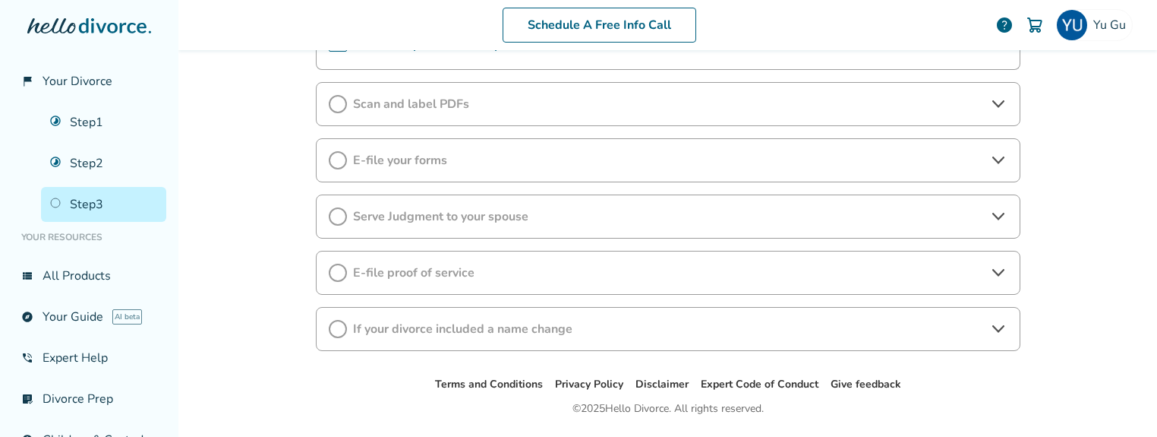
scroll to position [726, 0]
click at [476, 166] on span "E-file your forms" at bounding box center [668, 158] width 630 height 17
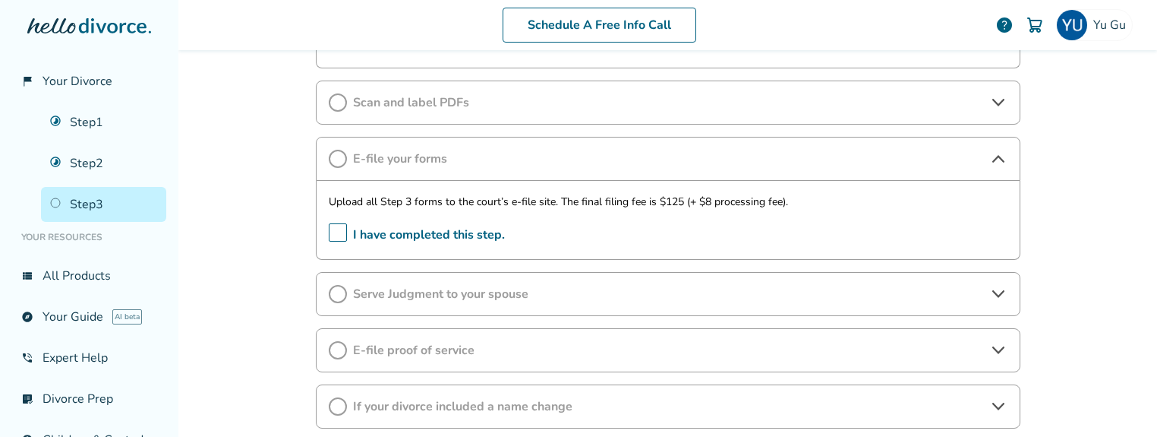
click at [566, 279] on div "Serve Judgment to your spouse" at bounding box center [668, 294] width 705 height 44
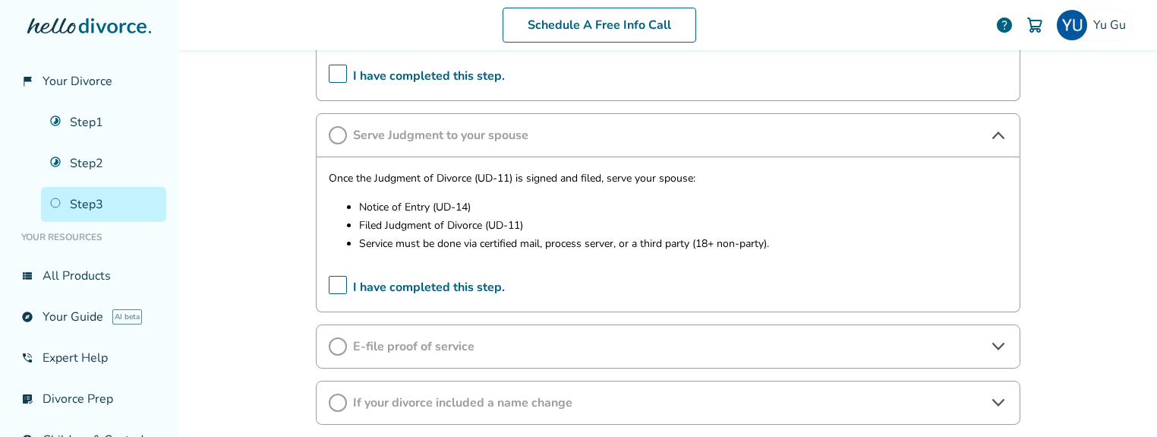
scroll to position [888, 0]
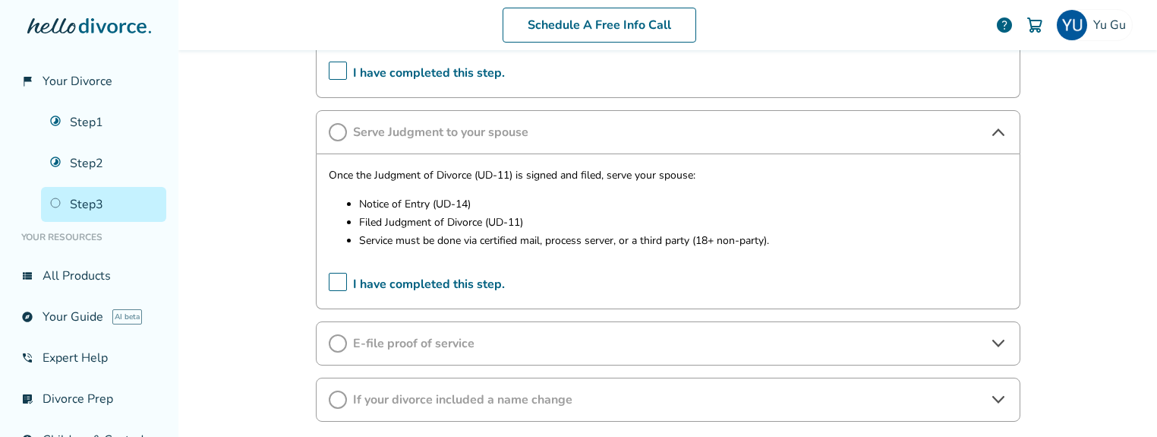
click at [542, 337] on span "E-file proof of service" at bounding box center [668, 343] width 630 height 17
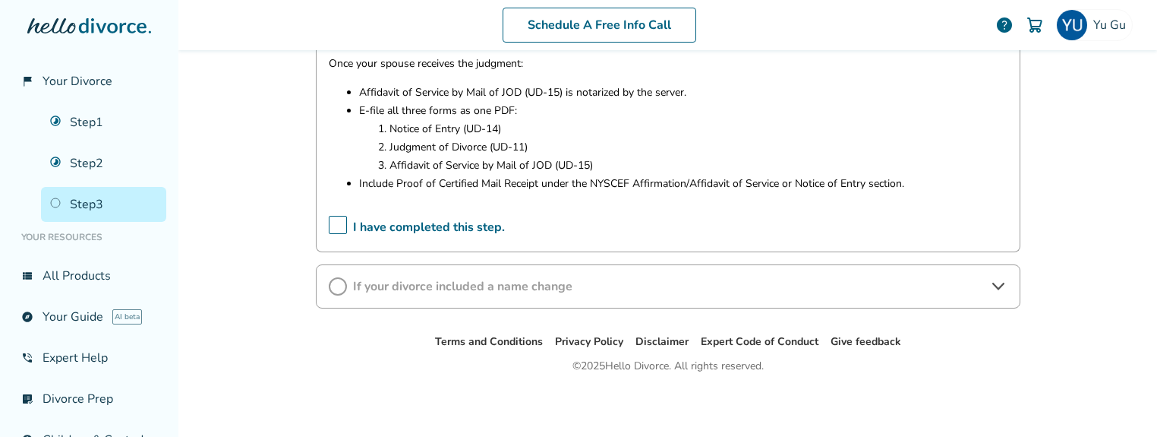
scroll to position [1213, 0]
click at [540, 281] on span "If your divorce included a name change" at bounding box center [668, 284] width 630 height 17
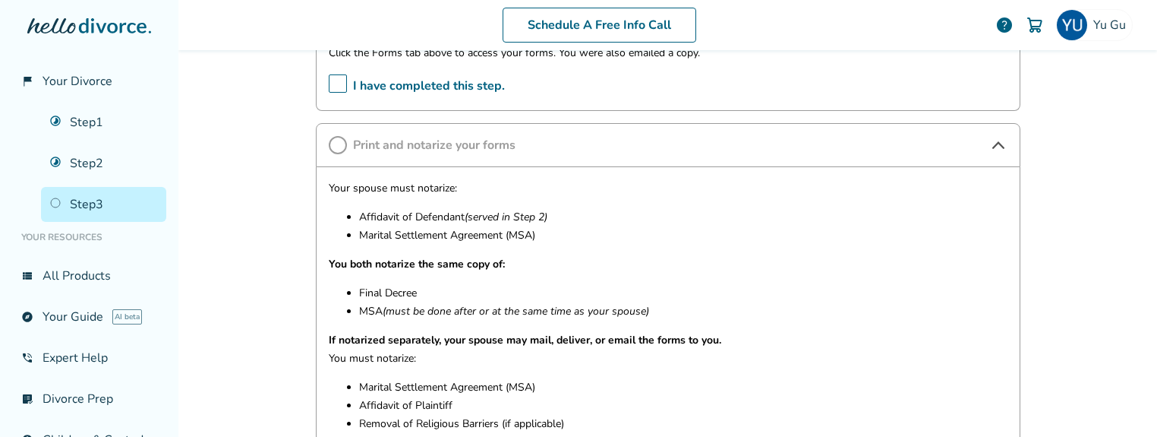
scroll to position [0, 0]
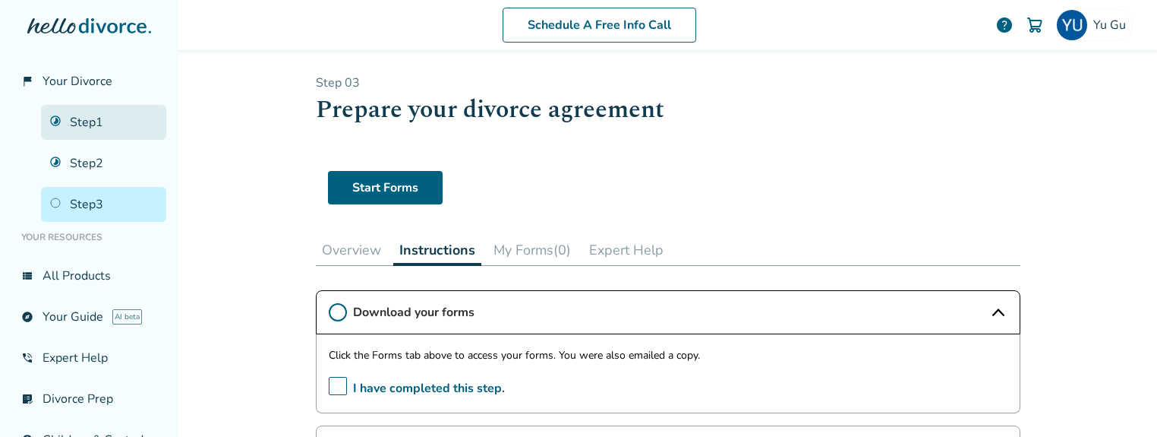
click at [103, 118] on link "Step 1" at bounding box center [103, 122] width 125 height 35
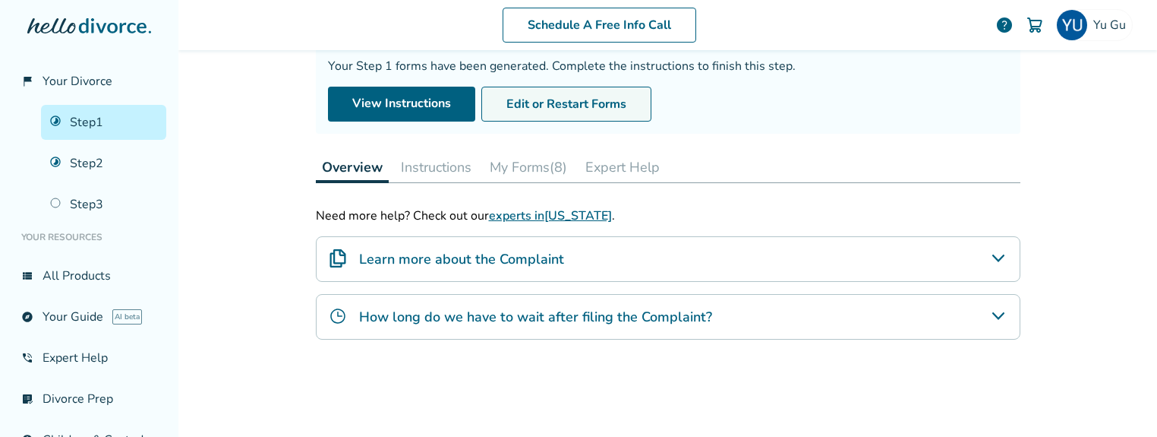
scroll to position [128, 0]
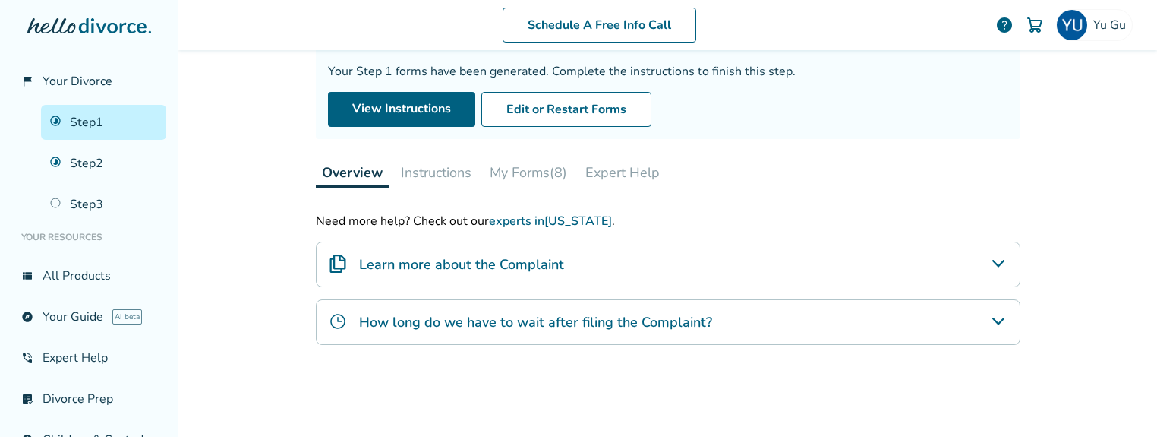
click at [459, 182] on button "Instructions" at bounding box center [436, 172] width 83 height 30
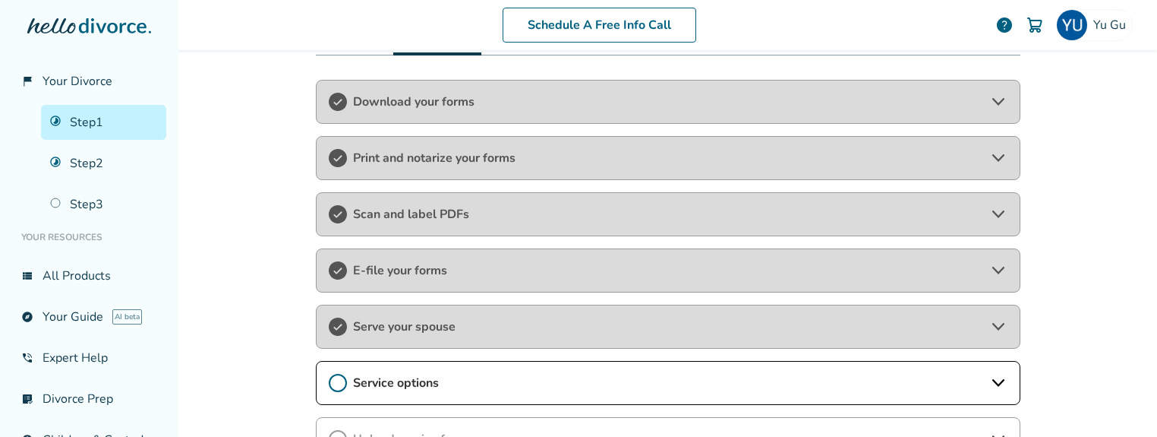
scroll to position [284, 0]
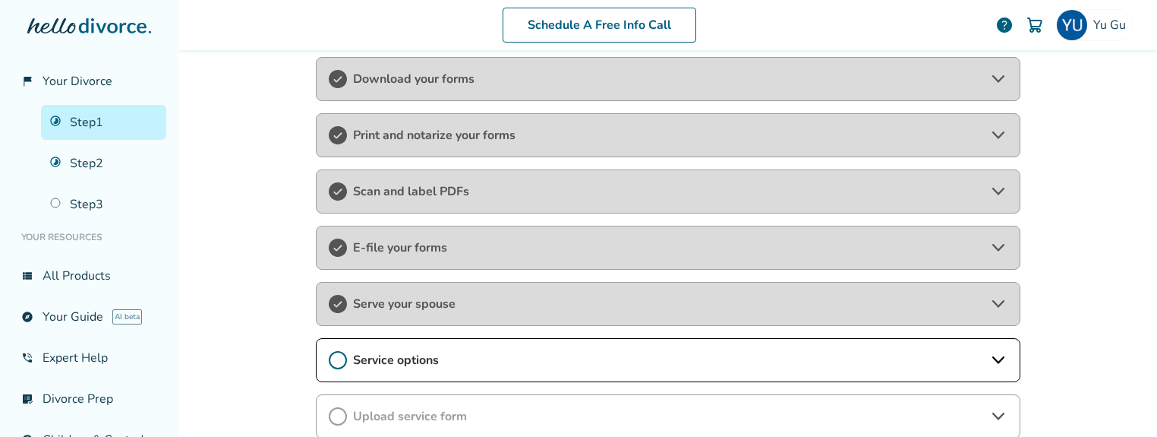
click at [456, 297] on span "Serve your spouse" at bounding box center [668, 303] width 630 height 17
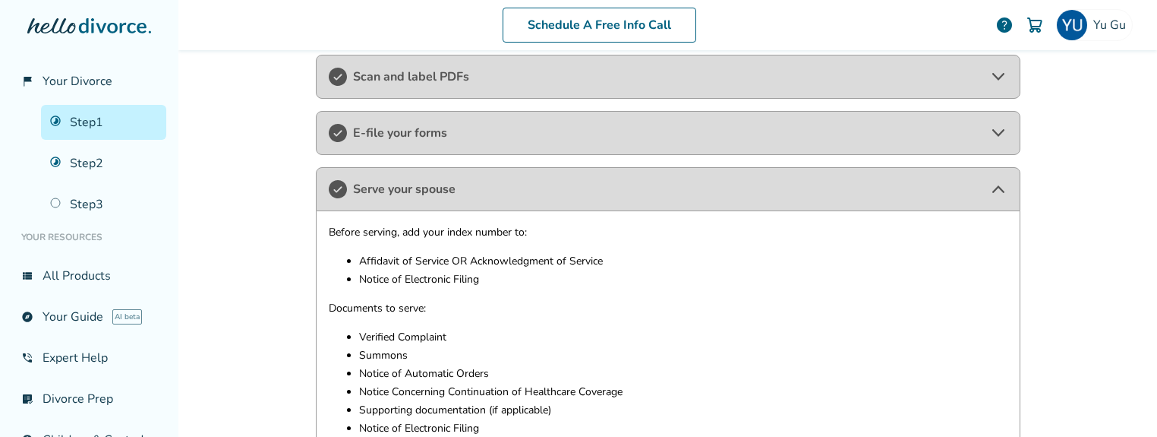
scroll to position [412, 0]
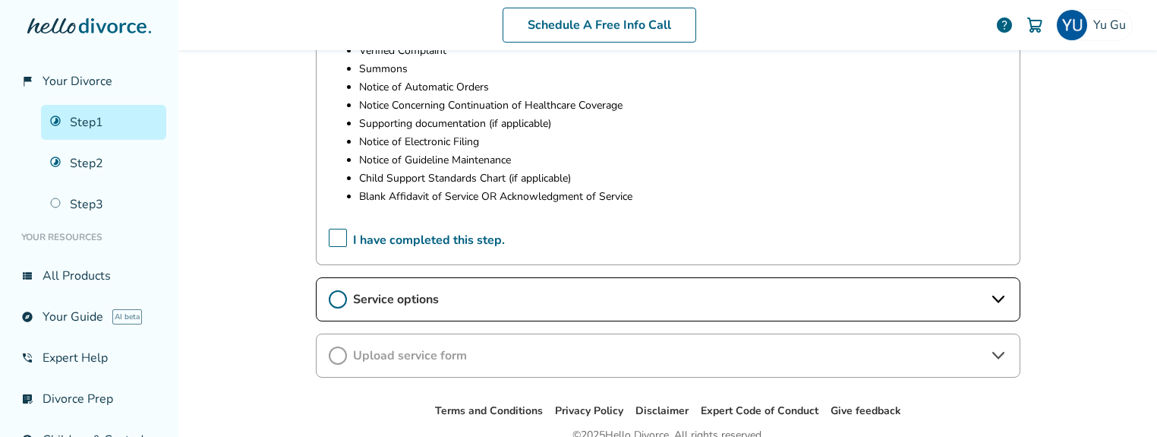
click at [470, 298] on span "Service options" at bounding box center [668, 299] width 630 height 17
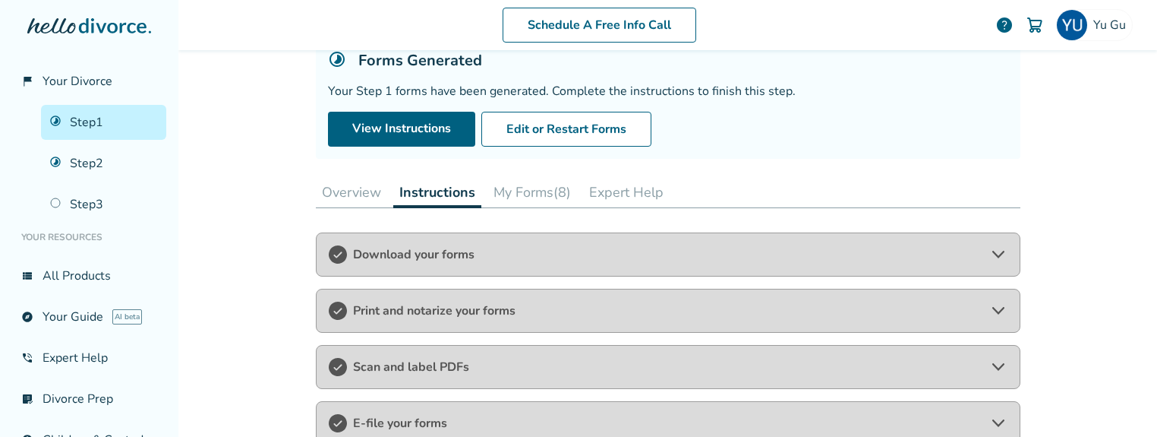
scroll to position [103, 0]
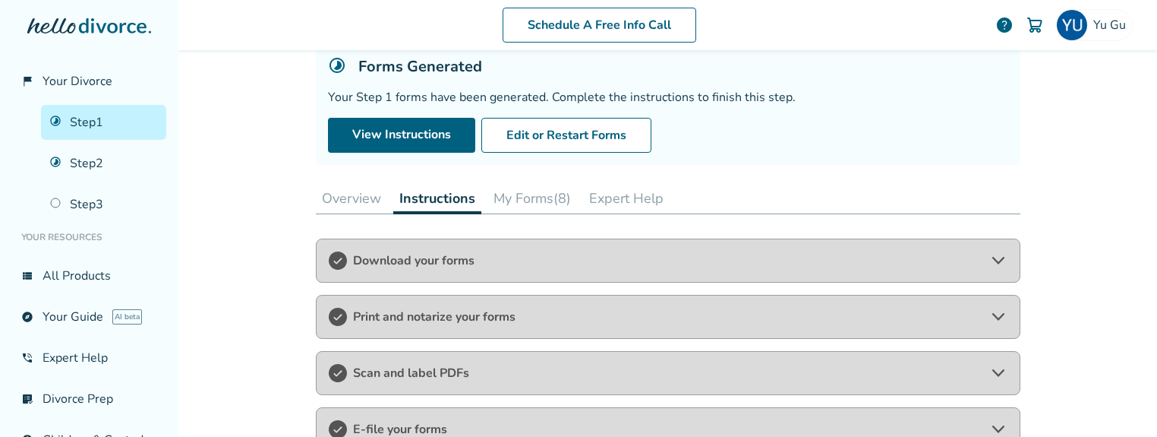
click at [531, 207] on button "My Forms (8)" at bounding box center [533, 198] width 90 height 30
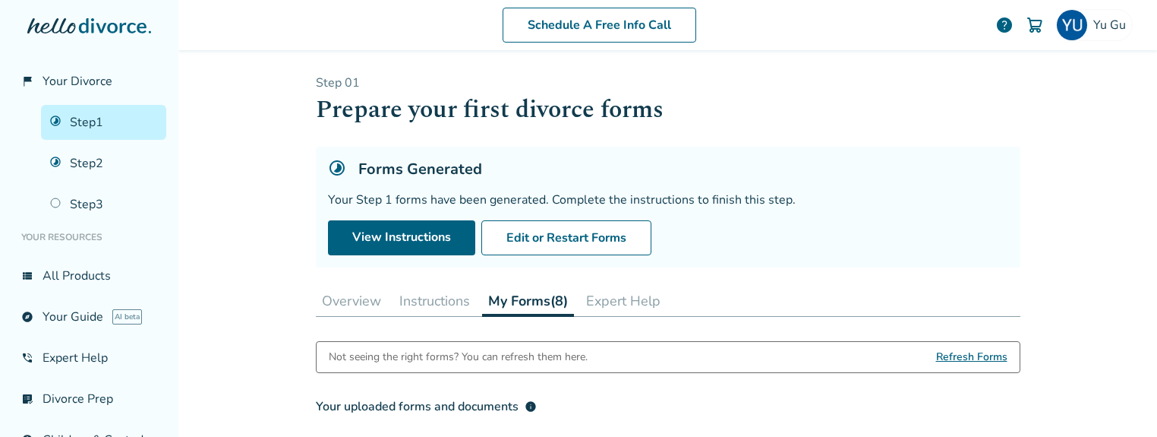
click at [356, 314] on button "Overview" at bounding box center [351, 301] width 71 height 30
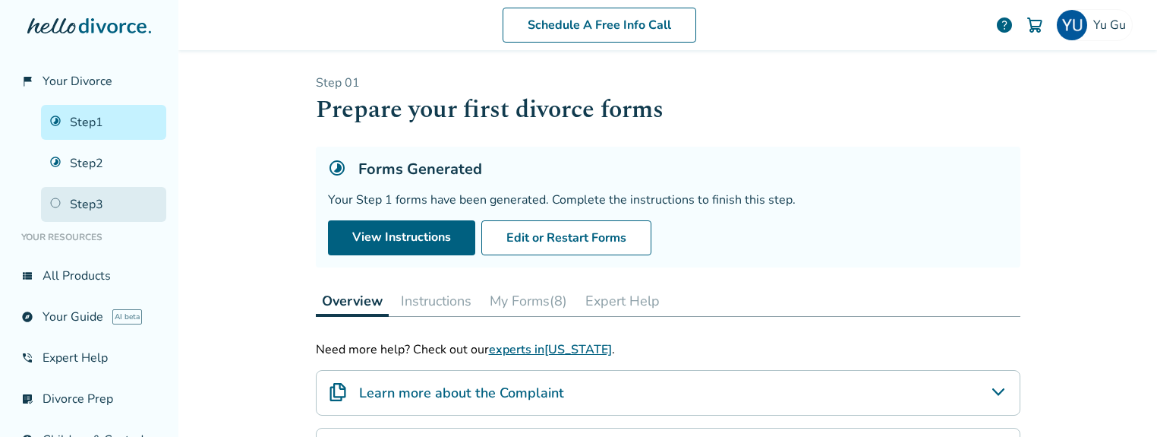
click at [95, 211] on link "Step 3" at bounding box center [103, 204] width 125 height 35
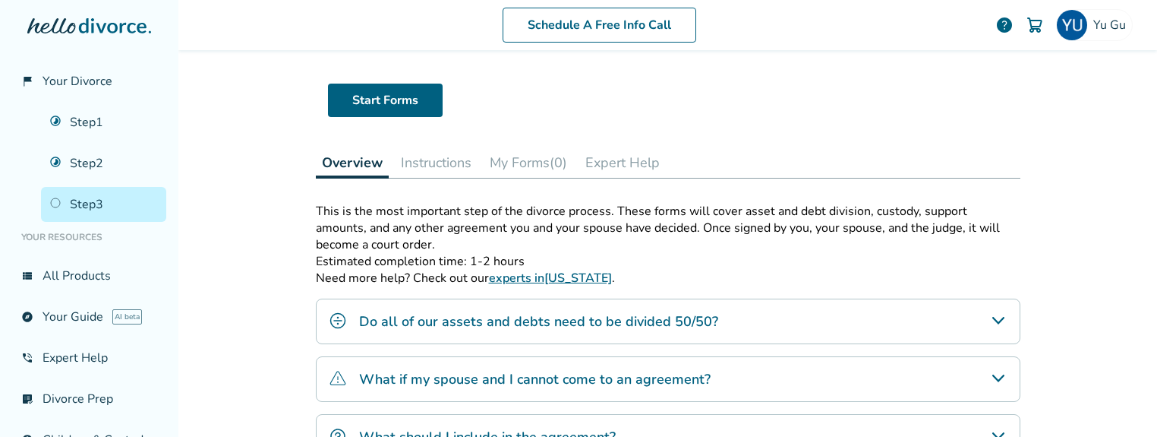
scroll to position [9, 0]
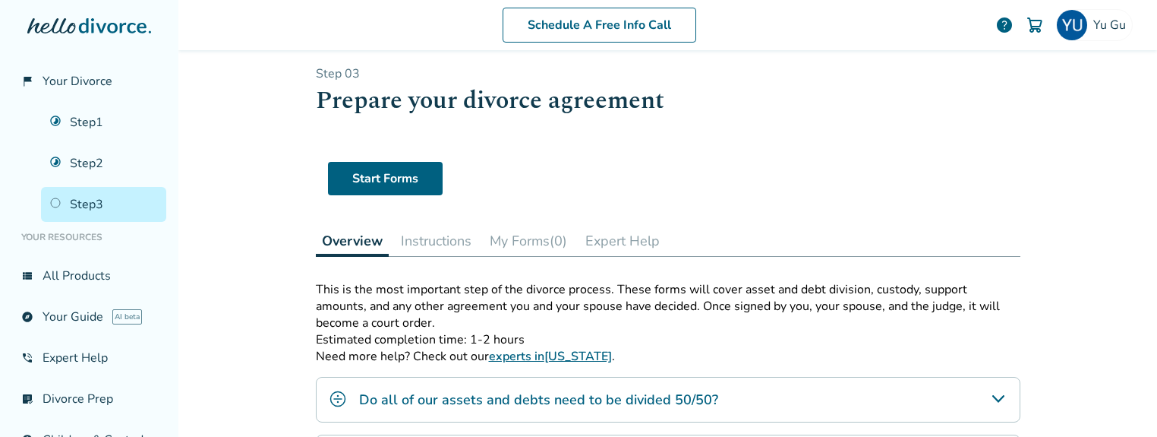
click at [452, 241] on button "Instructions" at bounding box center [436, 241] width 83 height 30
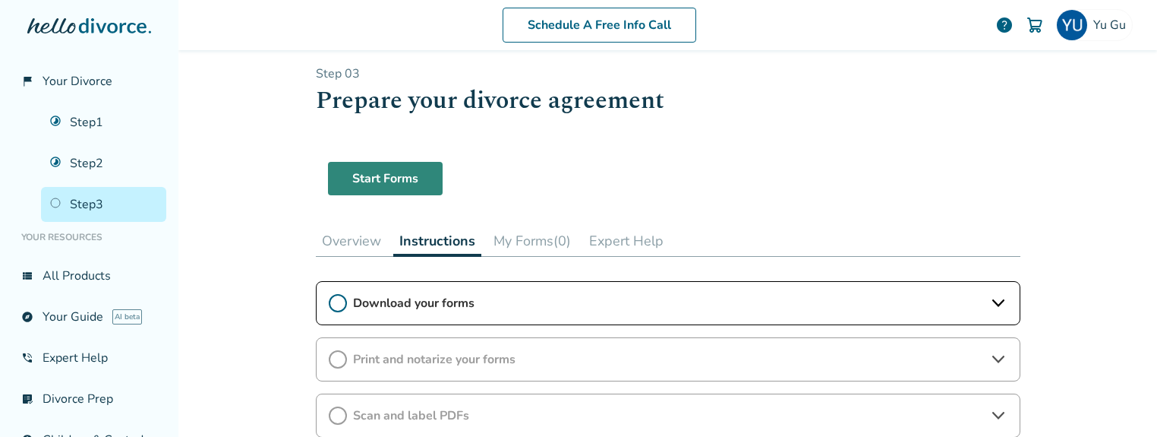
click at [397, 181] on link "Start Forms" at bounding box center [385, 178] width 115 height 33
